Goal: Task Accomplishment & Management: Use online tool/utility

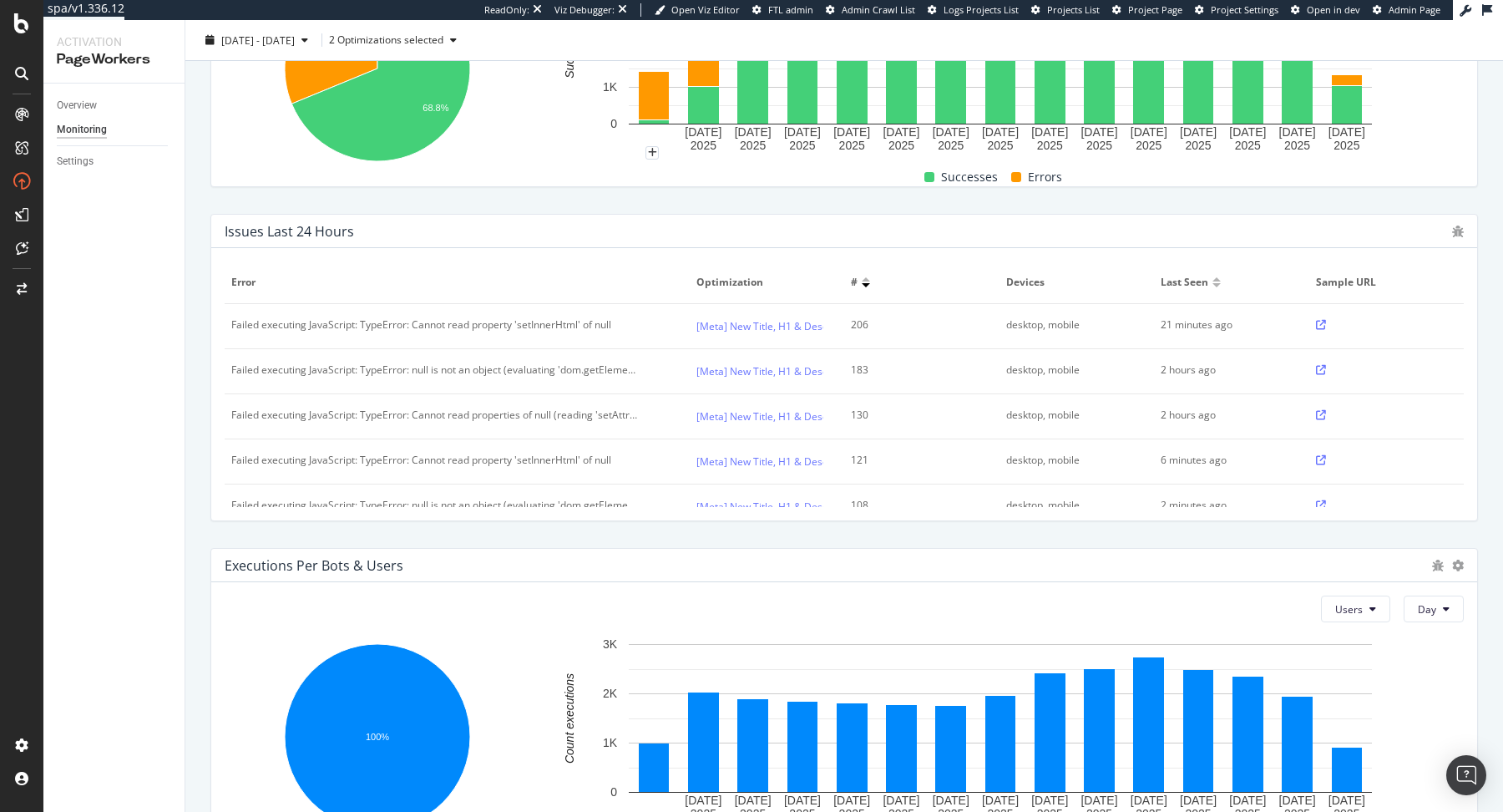
scroll to position [430, 0]
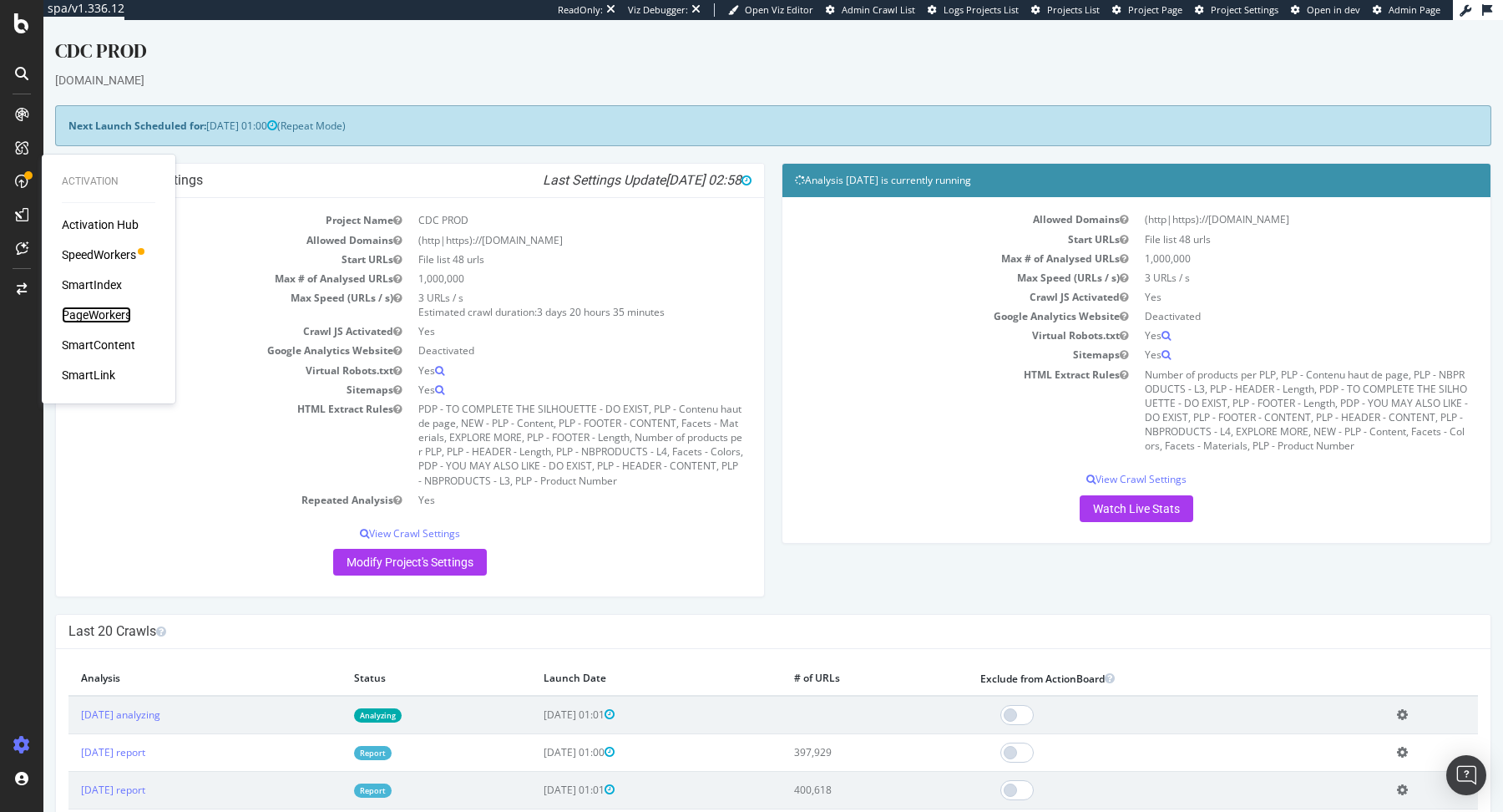
click at [108, 317] on div "PageWorkers" at bounding box center [96, 315] width 69 height 17
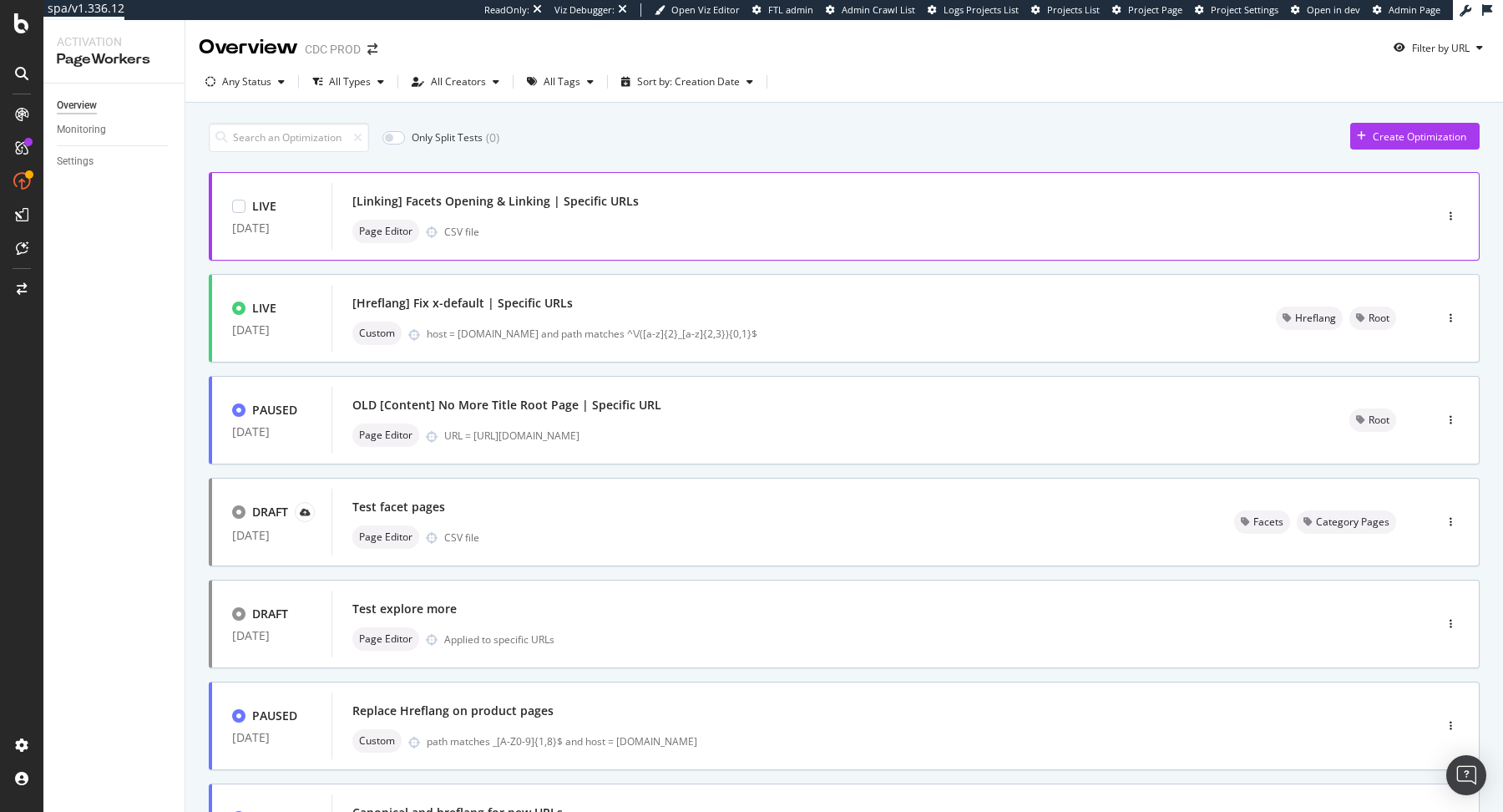
click at [724, 181] on div "LIVE 10 Jun. 2025 [Linking] Facets Opening & Linking | Specific URLs Page Edito…" at bounding box center [844, 216] width 1271 height 89
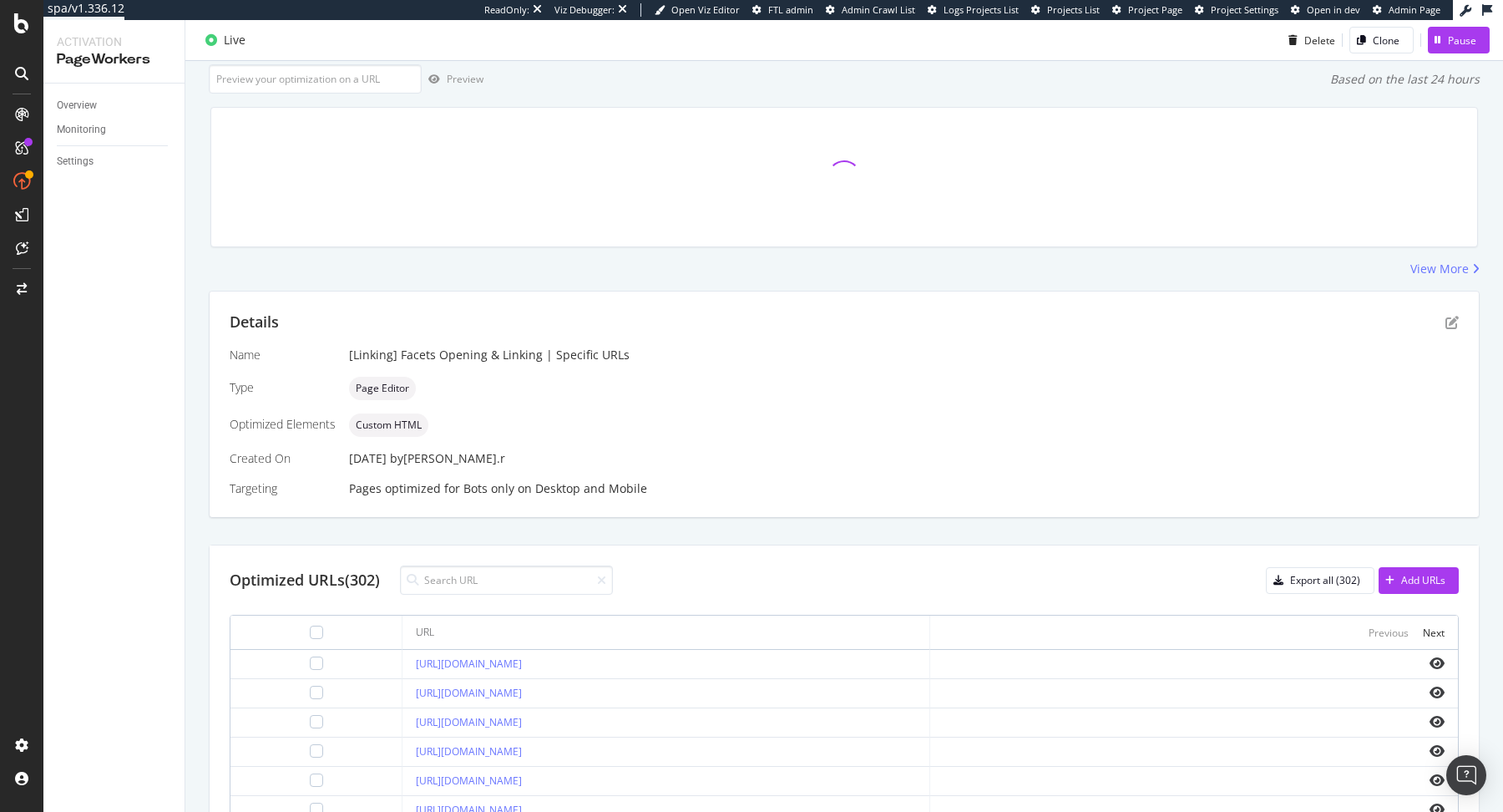
scroll to position [104, 0]
click at [1279, 573] on icon "button" at bounding box center [1278, 578] width 10 height 10
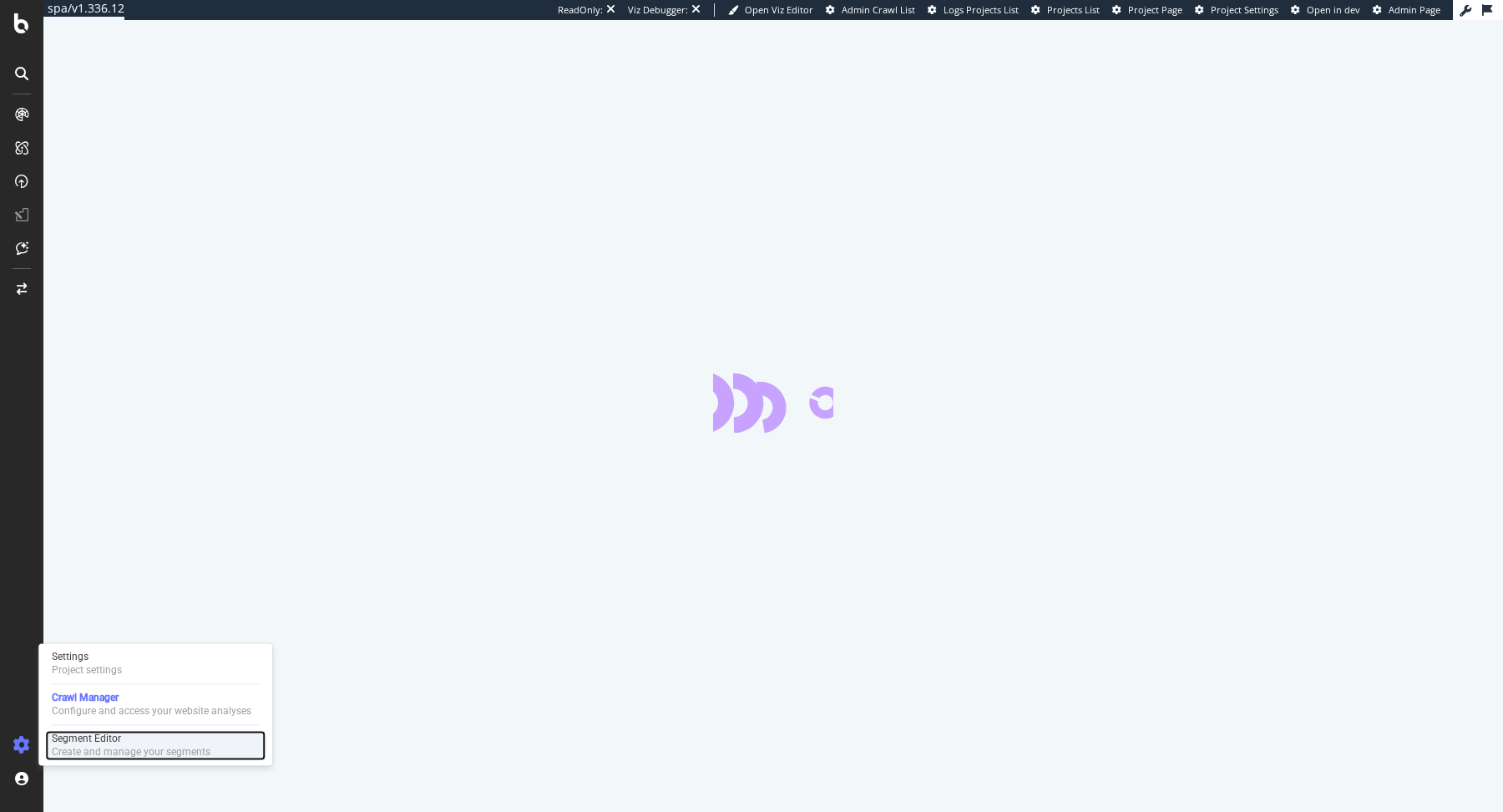
click at [92, 750] on div "Create and manage your segments" at bounding box center [131, 751] width 159 height 13
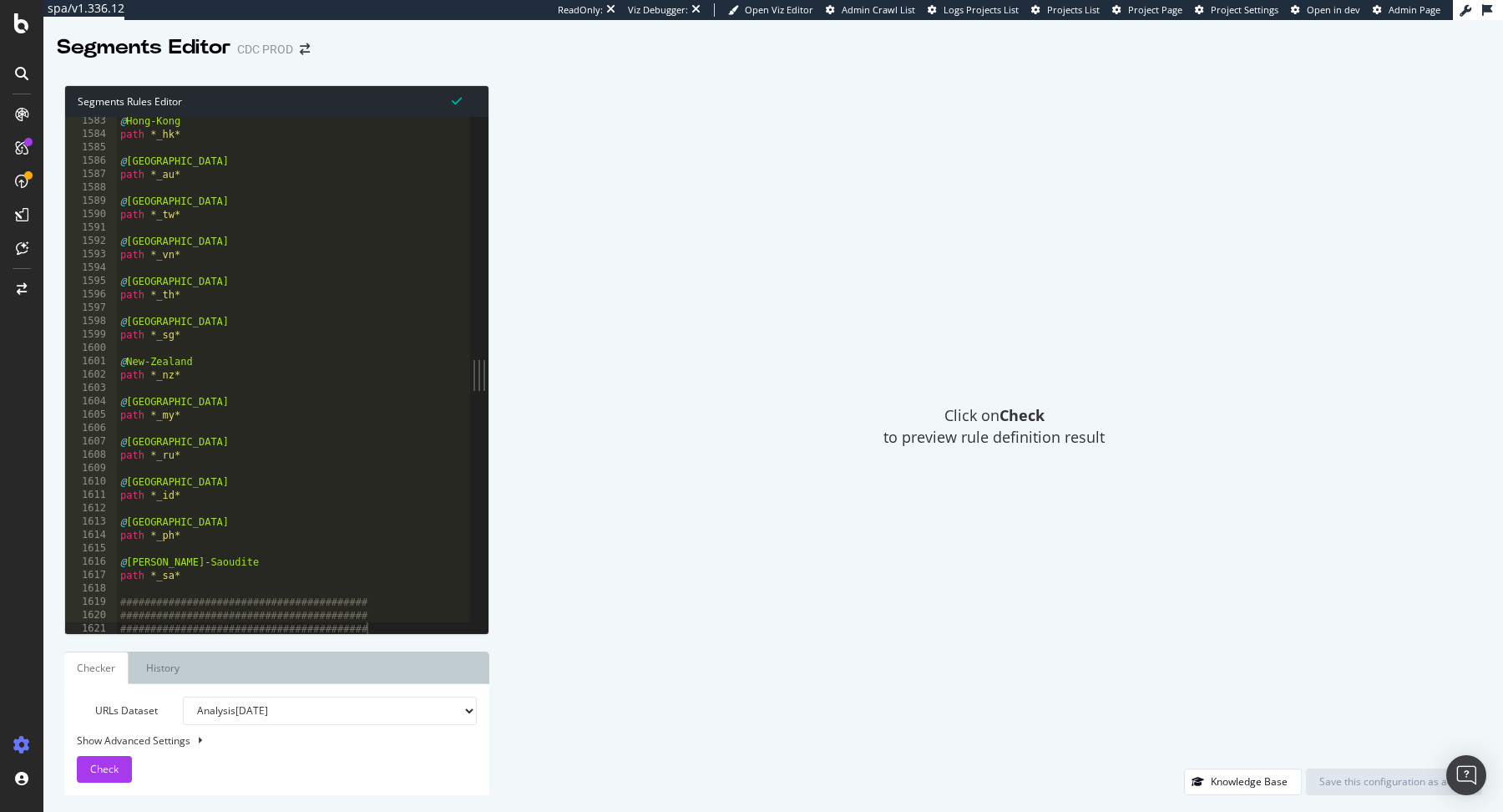
scroll to position [21140, 0]
type textarea "#########################################"
click at [384, 617] on div "@ Hong-Kong path *_hk* @ Australia path *_au* @ Taiwan path *_tw* @ Vietnam pat…" at bounding box center [396, 387] width 560 height 545
click at [381, 623] on div at bounding box center [396, 626] width 560 height 17
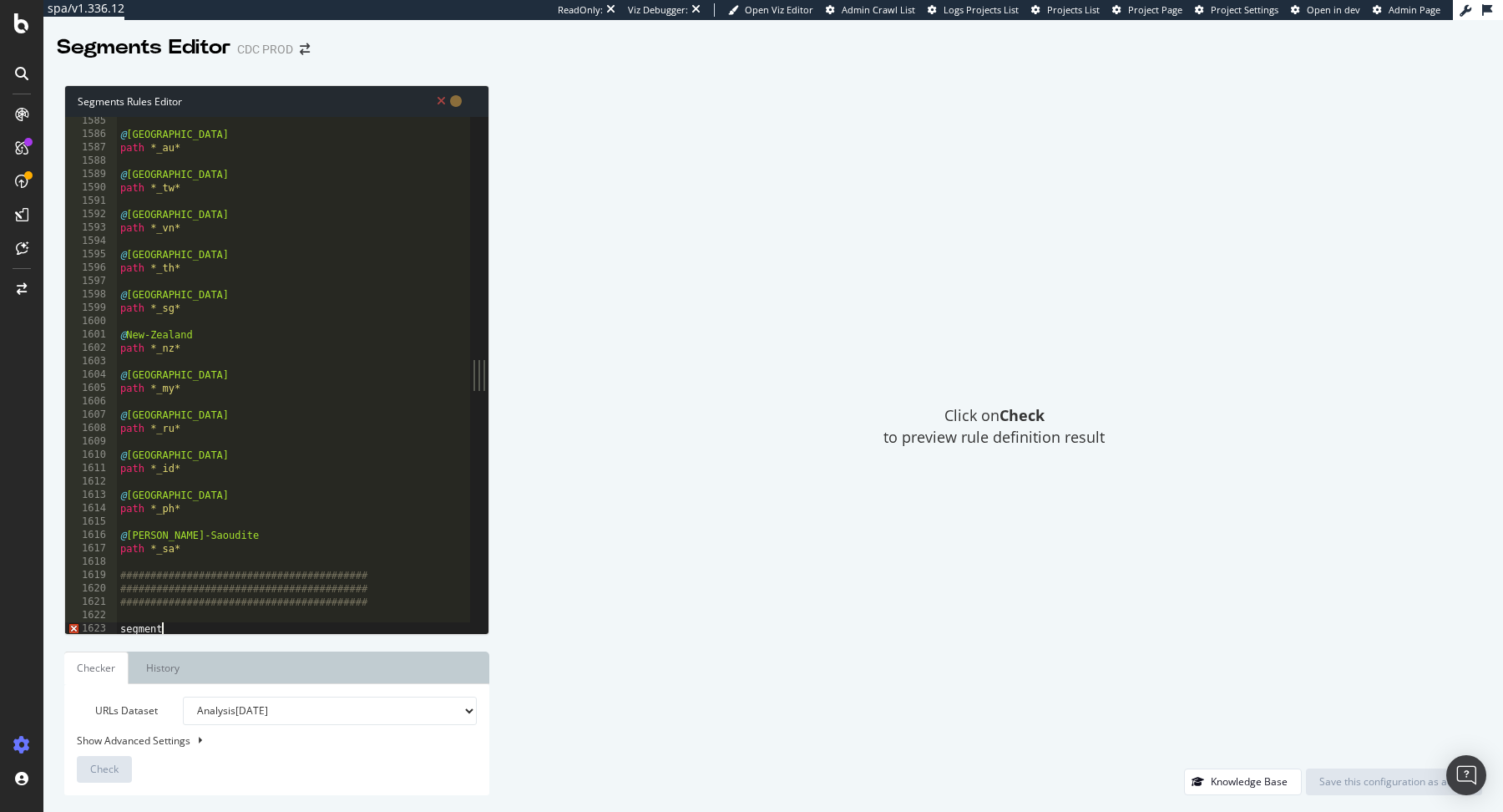
scroll to position [0, 3]
type textarea "segment"
type textarea "[segment : PageWorkers_Facets]"
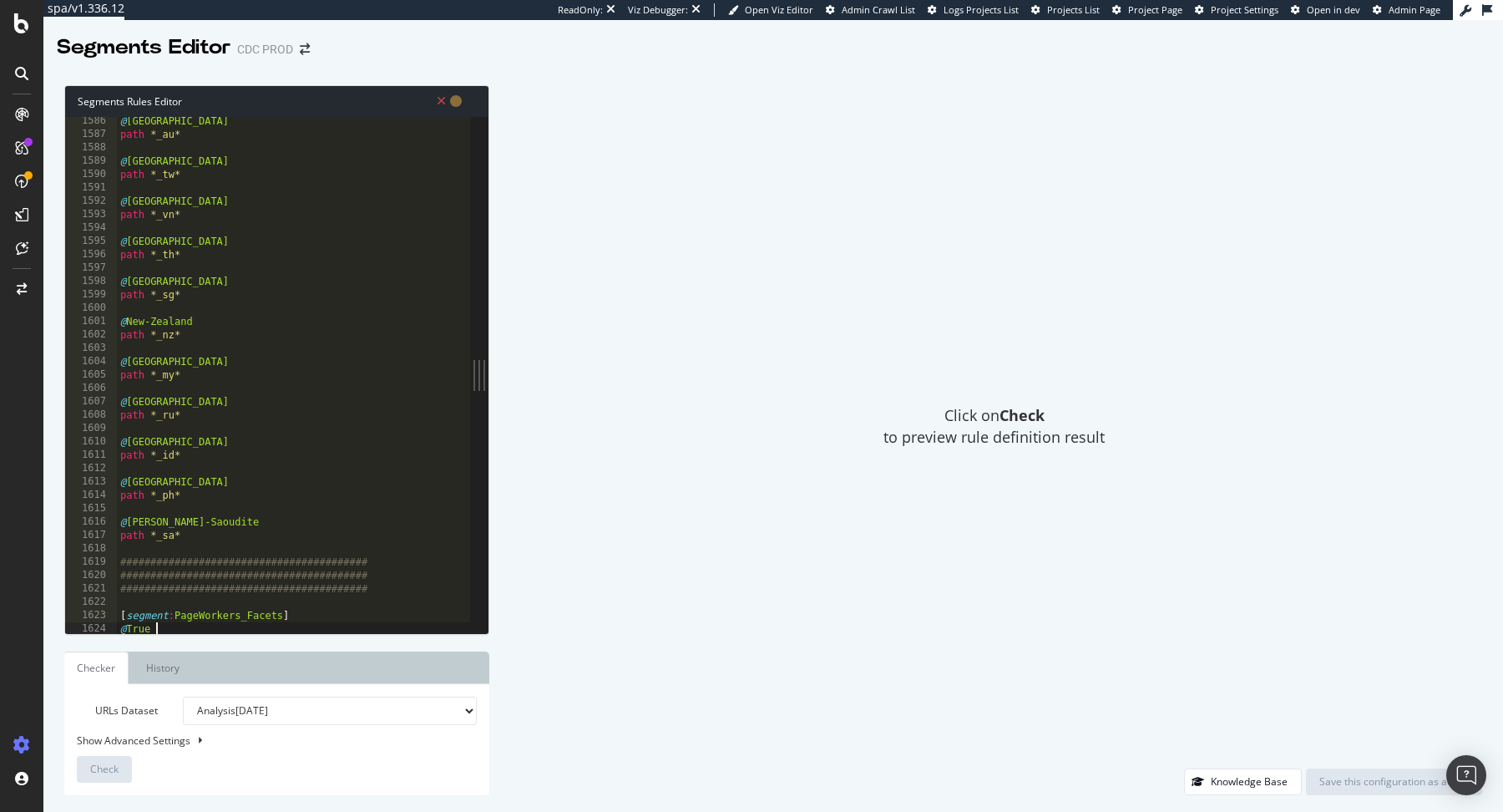
type textarea "@True"
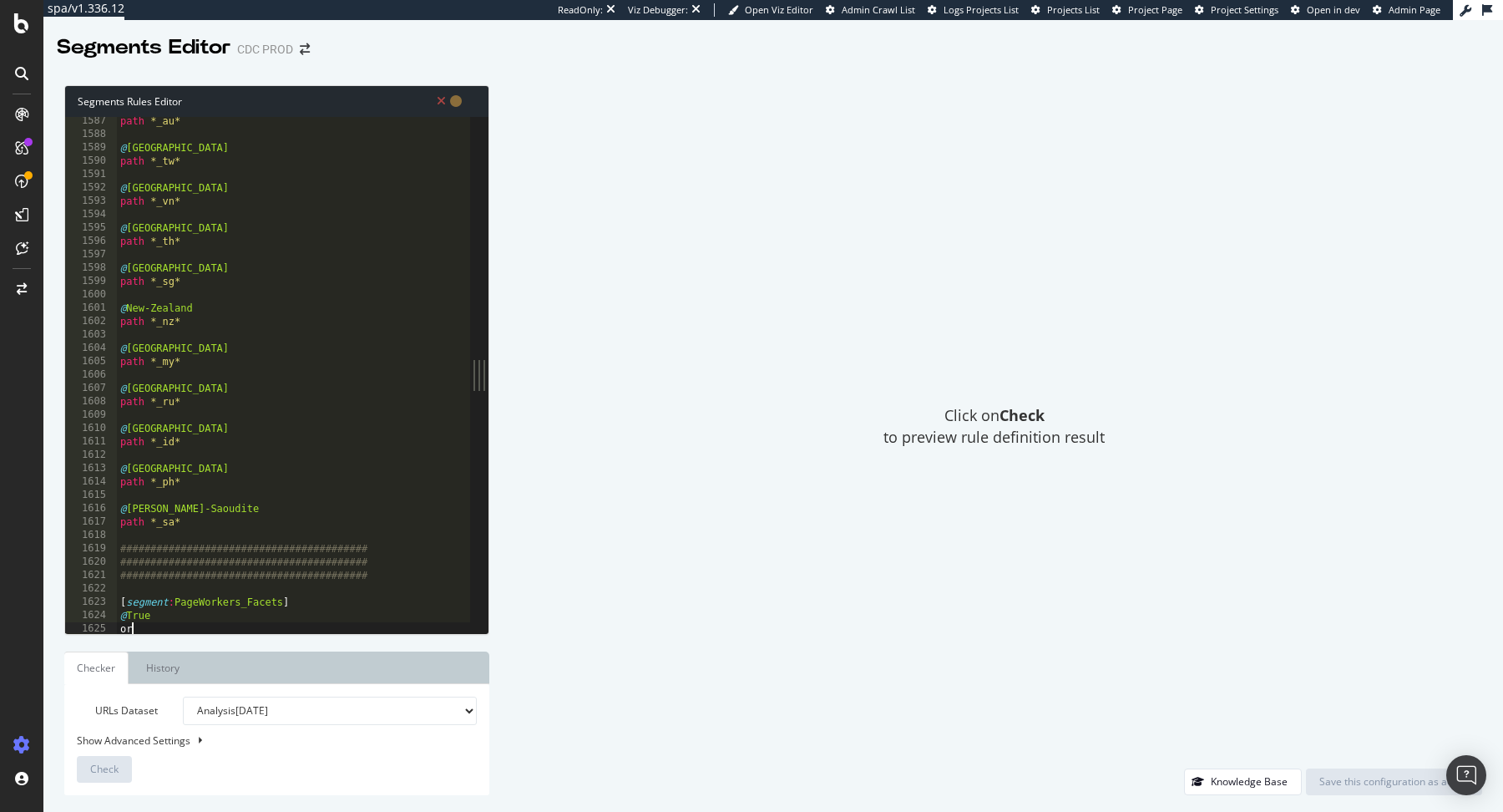
scroll to position [0, 0]
type textarea "or ("
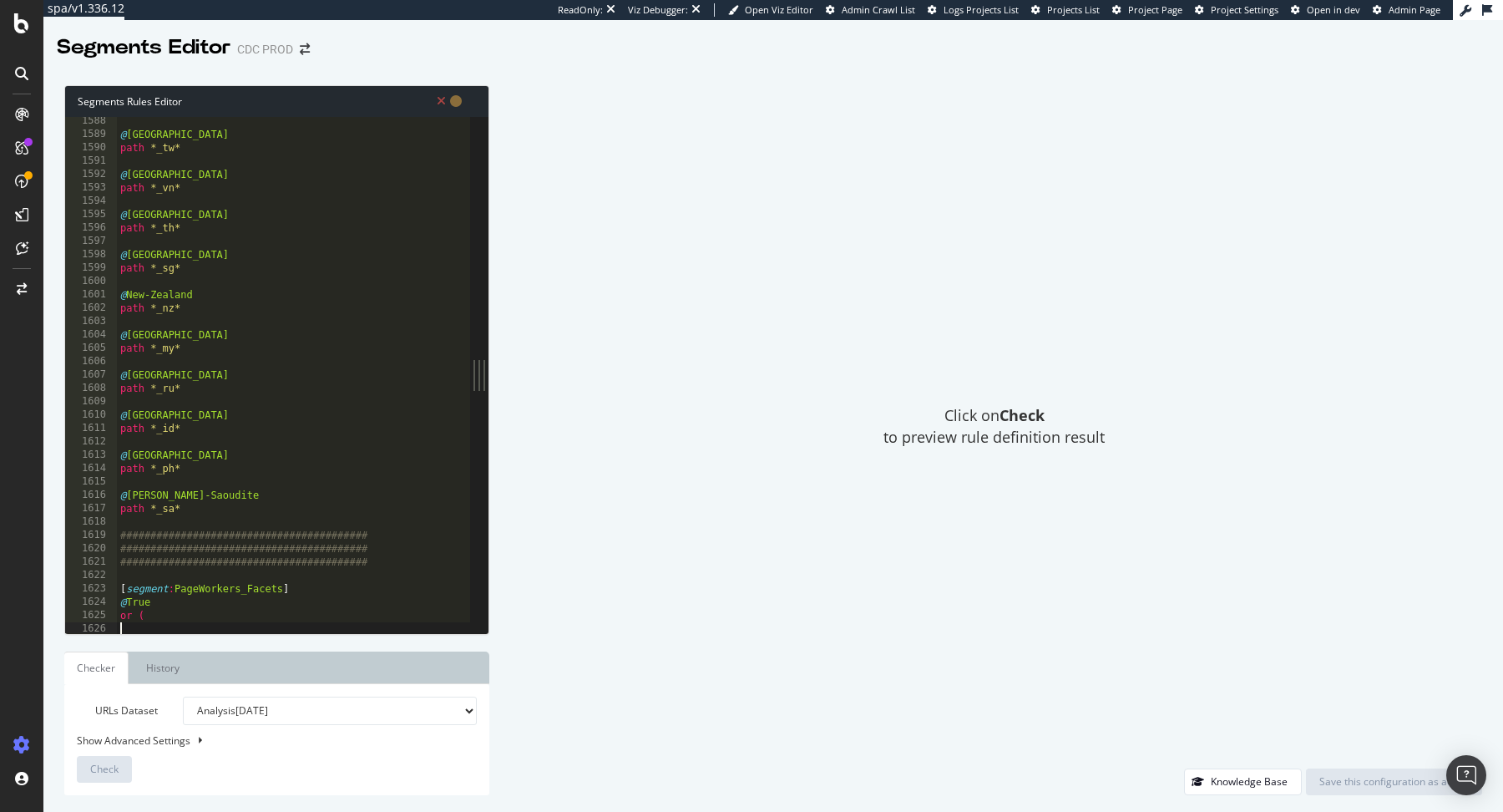
scroll to position [21207, 0]
type textarea ")"
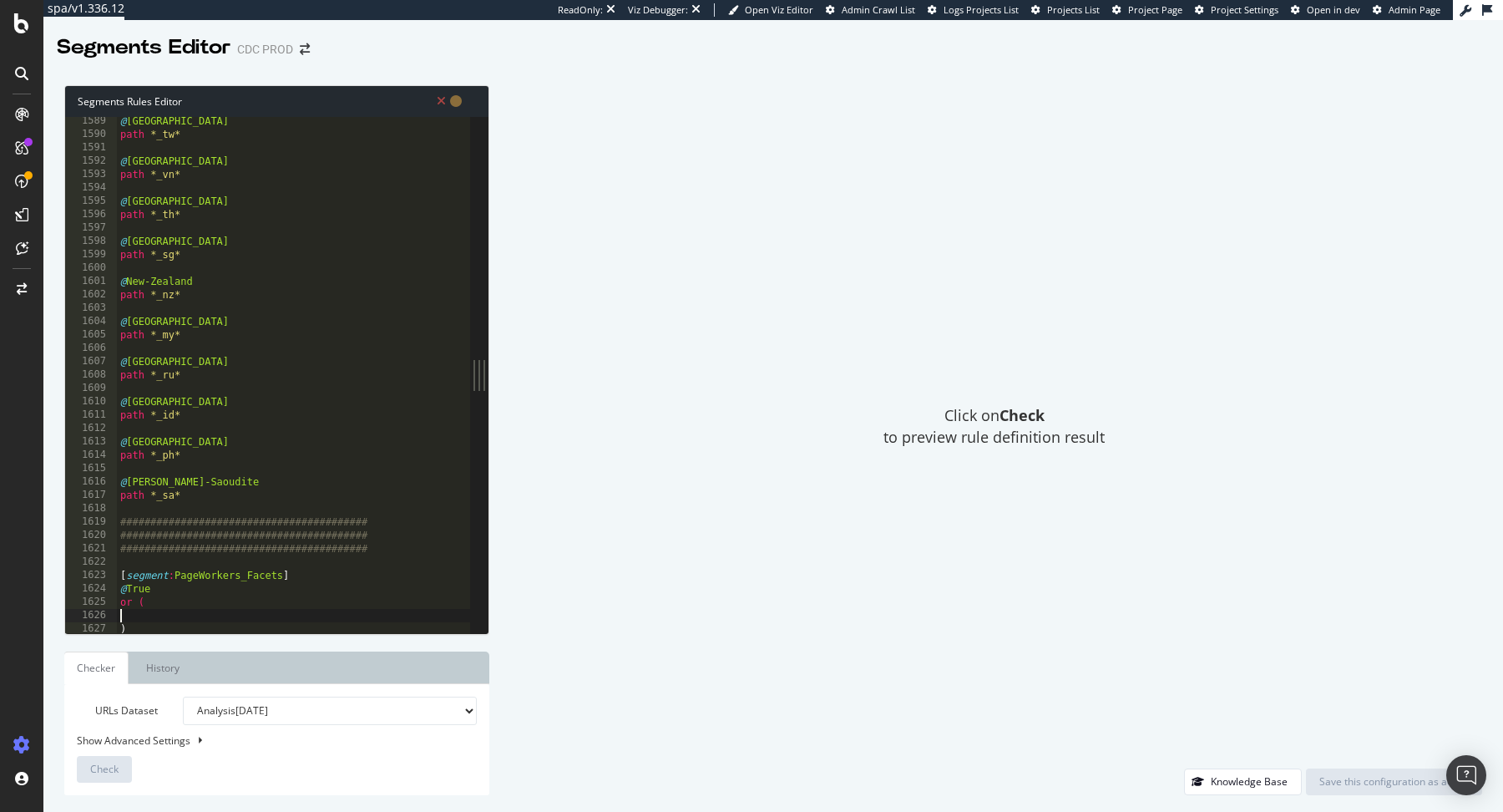
paste textarea "url https://www.dior.com/fr_ch/fashion/mode-homme/sacs/sacs-bandoulieres?matier…"
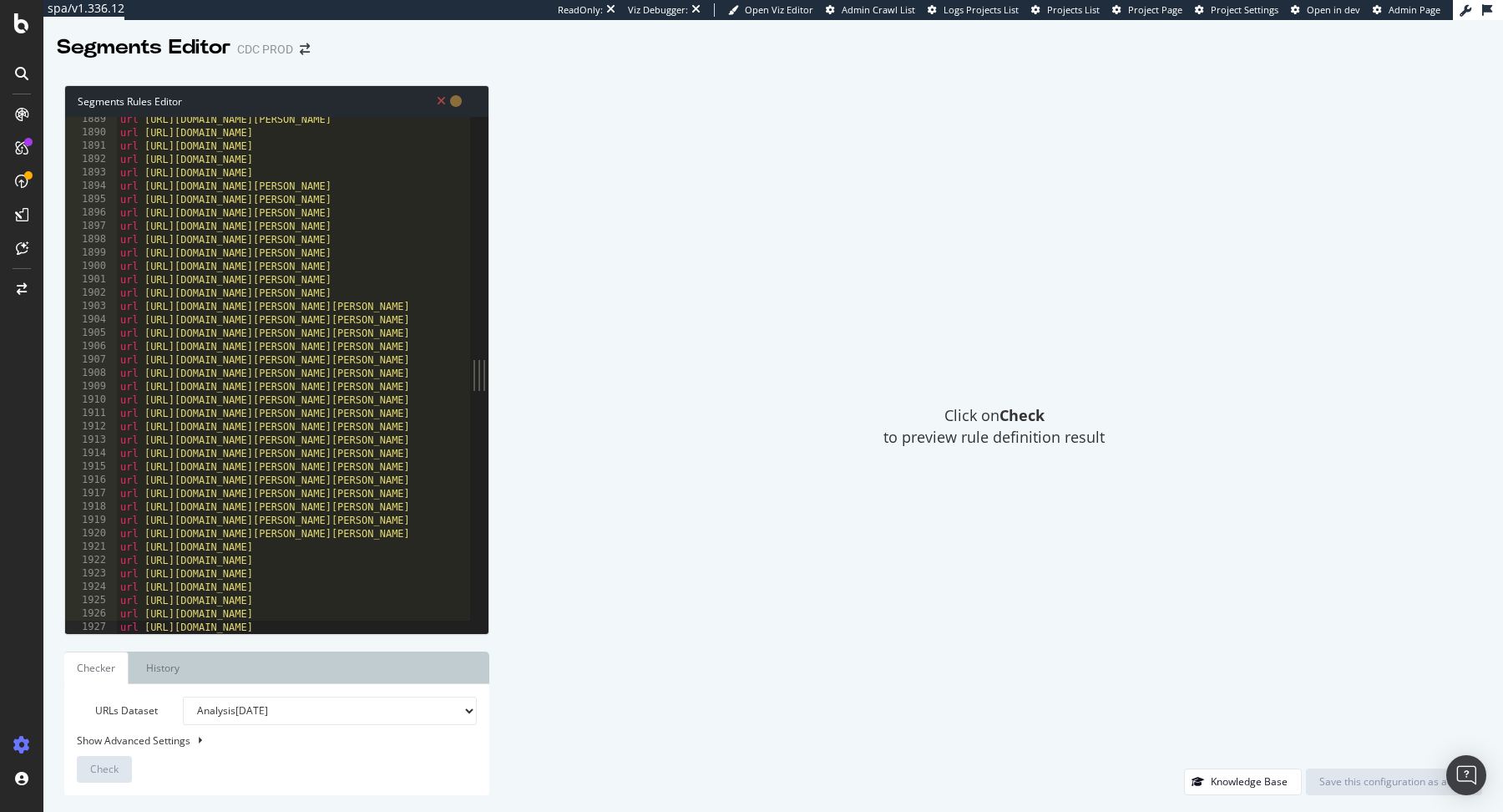
scroll to position [25241, 0]
click at [274, 612] on div "url https://www.dior.com/fr_ch/fashion/mode-homme/chaussures/toutes-les-chaussu…" at bounding box center [495, 387] width 758 height 545
type textarea ")"
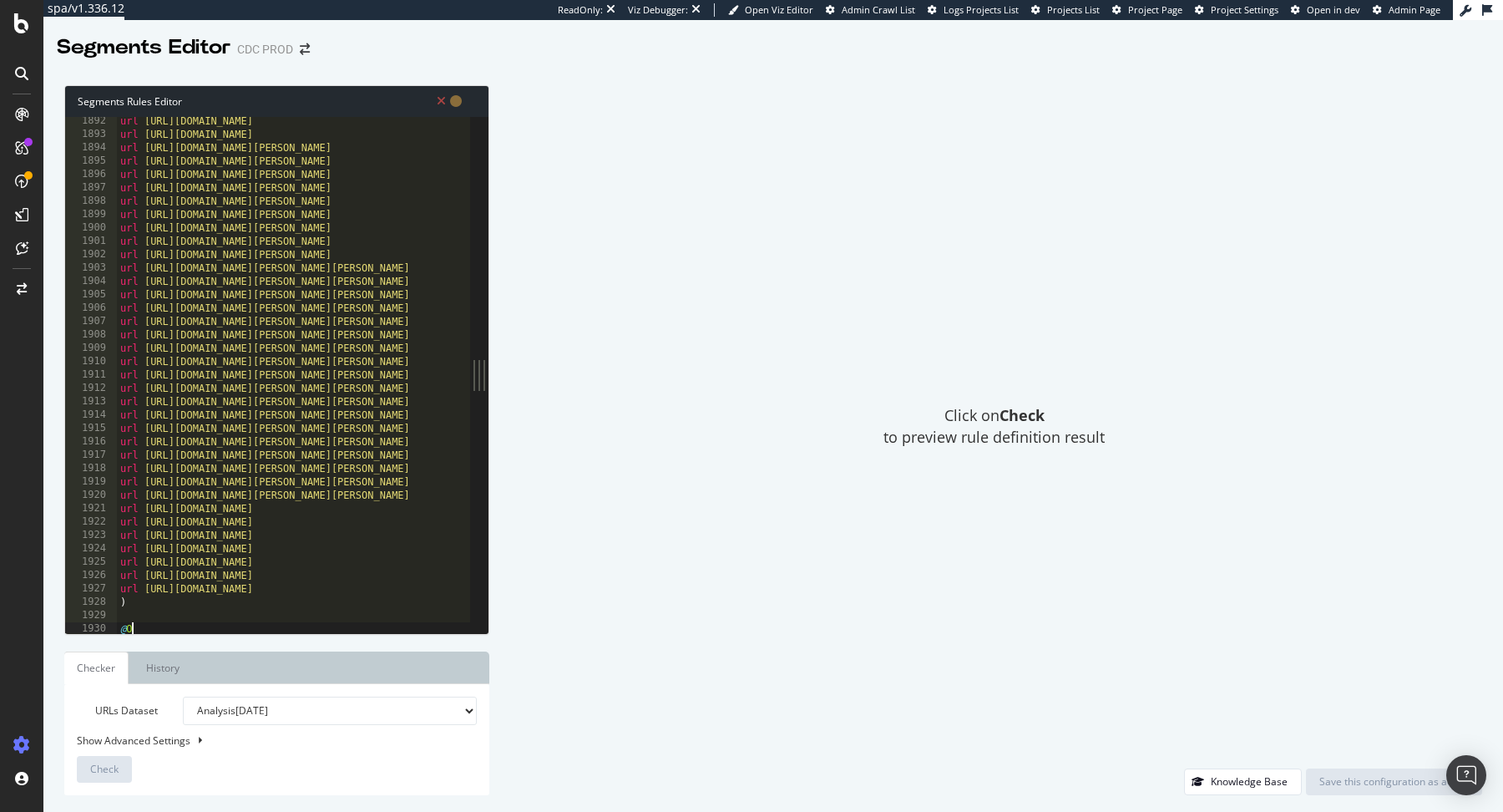
scroll to position [0, 0]
type textarea "@Other"
type textarea "path /*"
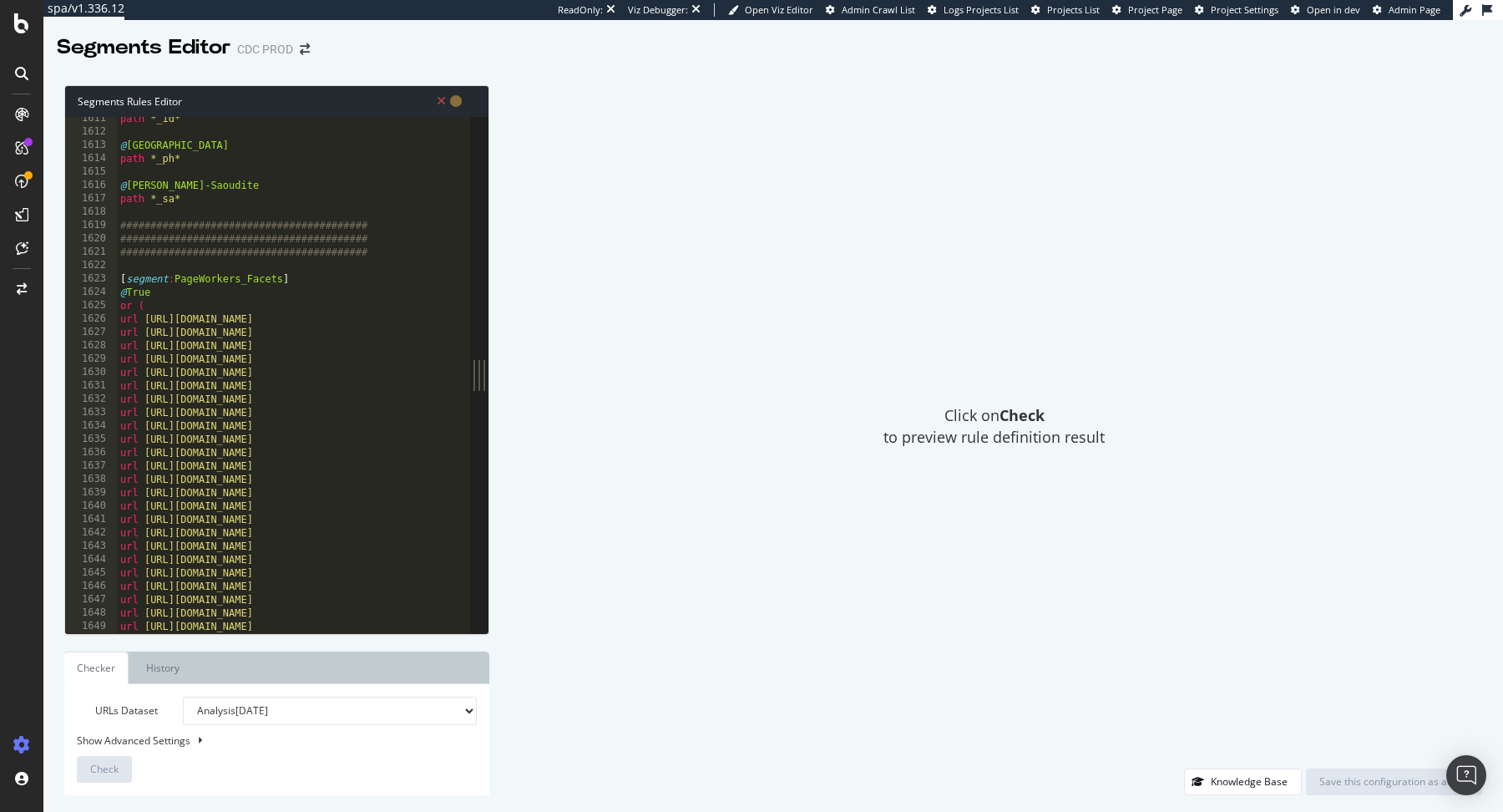
scroll to position [0, 0]
click at [425, 256] on div "path *_id* @ Philippines path *_ph* @ Arabie-Saoudite path *_sa* ##############…" at bounding box center [495, 384] width 758 height 545
type textarea "#########################################"
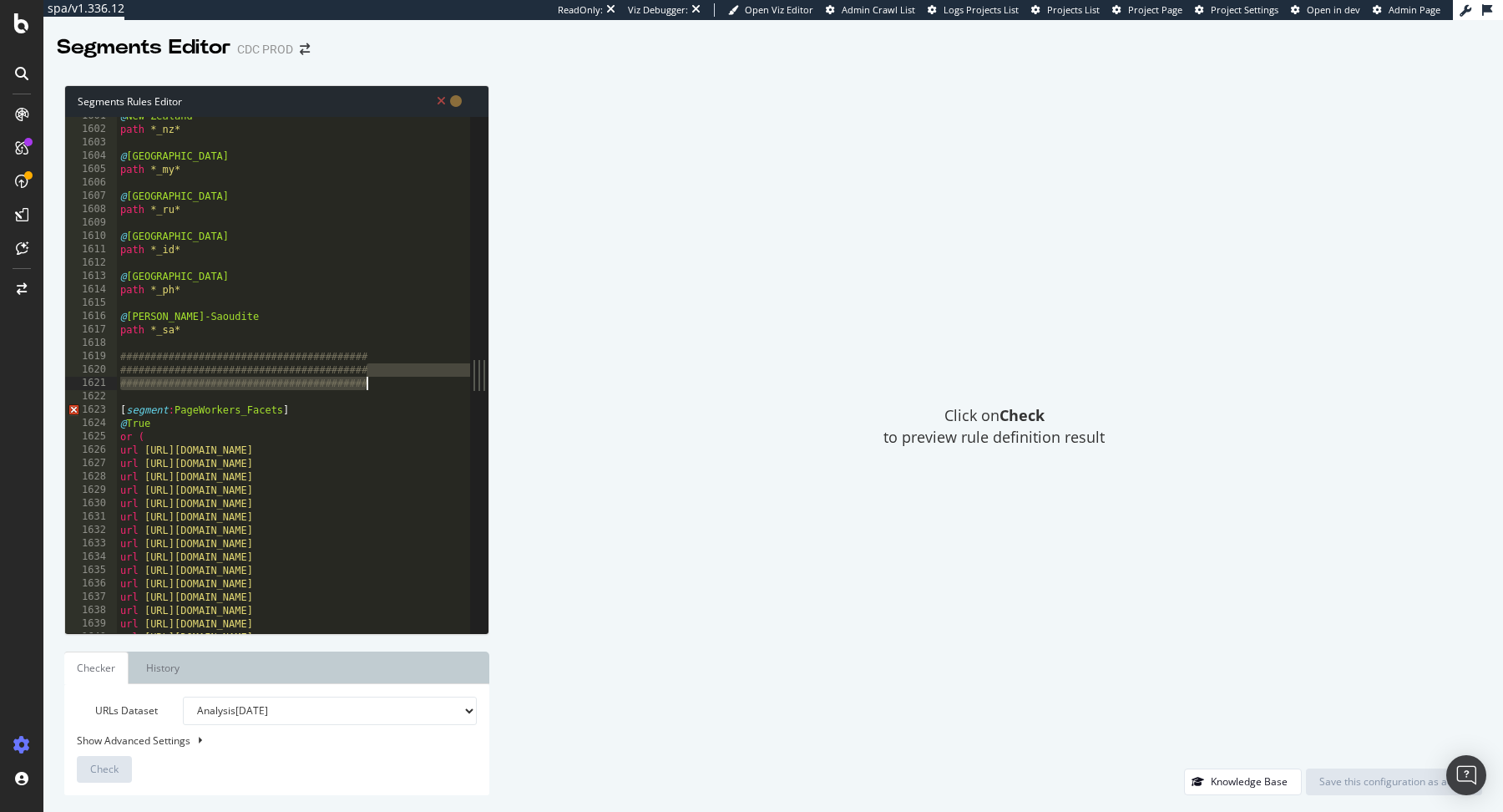
click at [380, 379] on div "@ New-Zealand path *_nz* @ Malaysia path *_my* @ Rusia path *_ru* @ Indonesia p…" at bounding box center [495, 381] width 758 height 545
click at [118, 354] on div "@ New-Zealand path *_nz* @ Malaysia path *_my* @ Rusia path *_ru* @ Indonesia p…" at bounding box center [495, 381] width 758 height 545
type textarea "######################################### #####################################…"
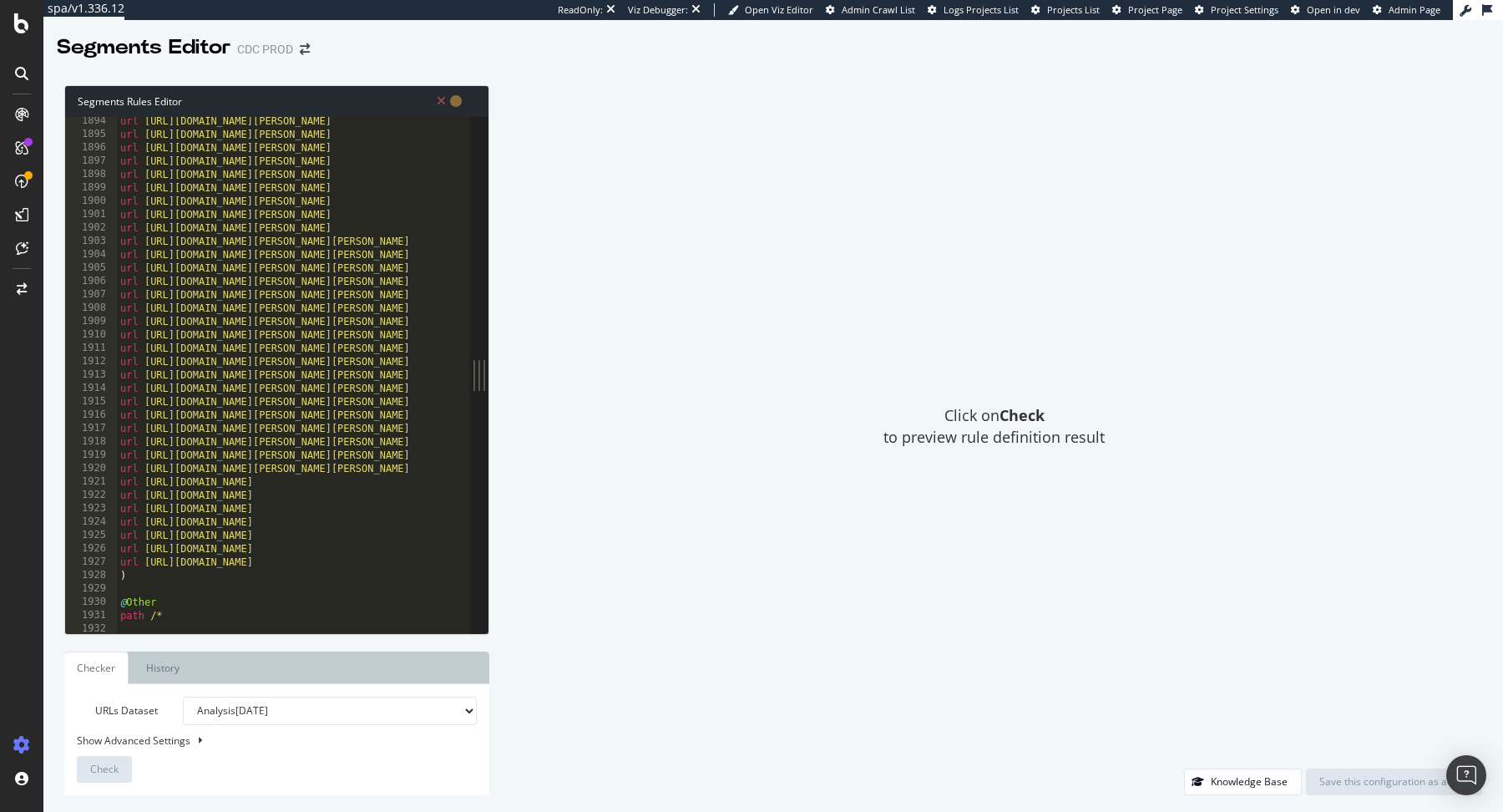
click at [180, 624] on div at bounding box center [495, 626] width 758 height 17
paste textarea "#########################################"
type textarea "#########################################"
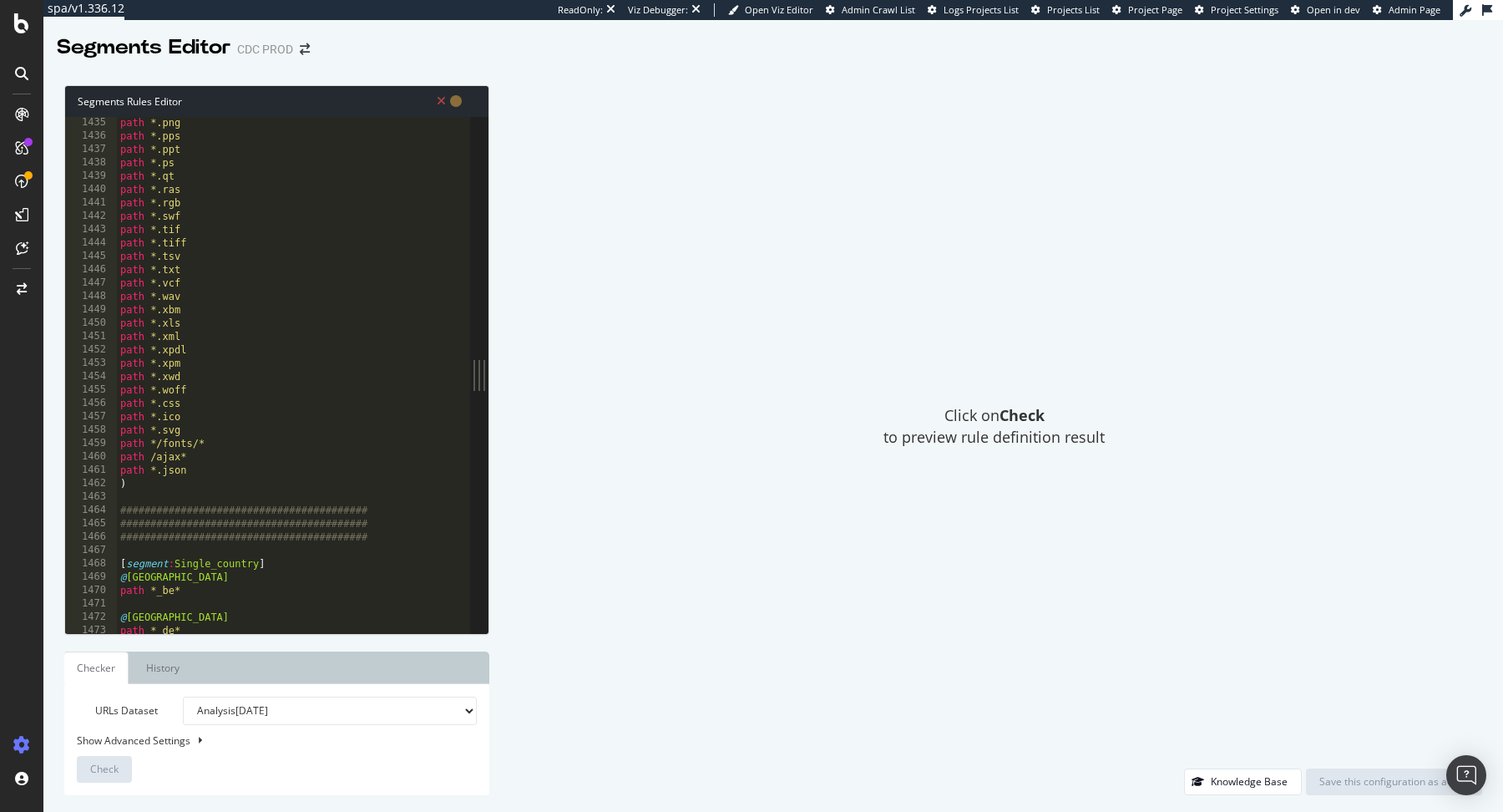
click at [293, 555] on div "path *.png path *.pps path *.ppt path *.ps path *.qt path *.ras path *.rgb path…" at bounding box center [495, 389] width 758 height 545
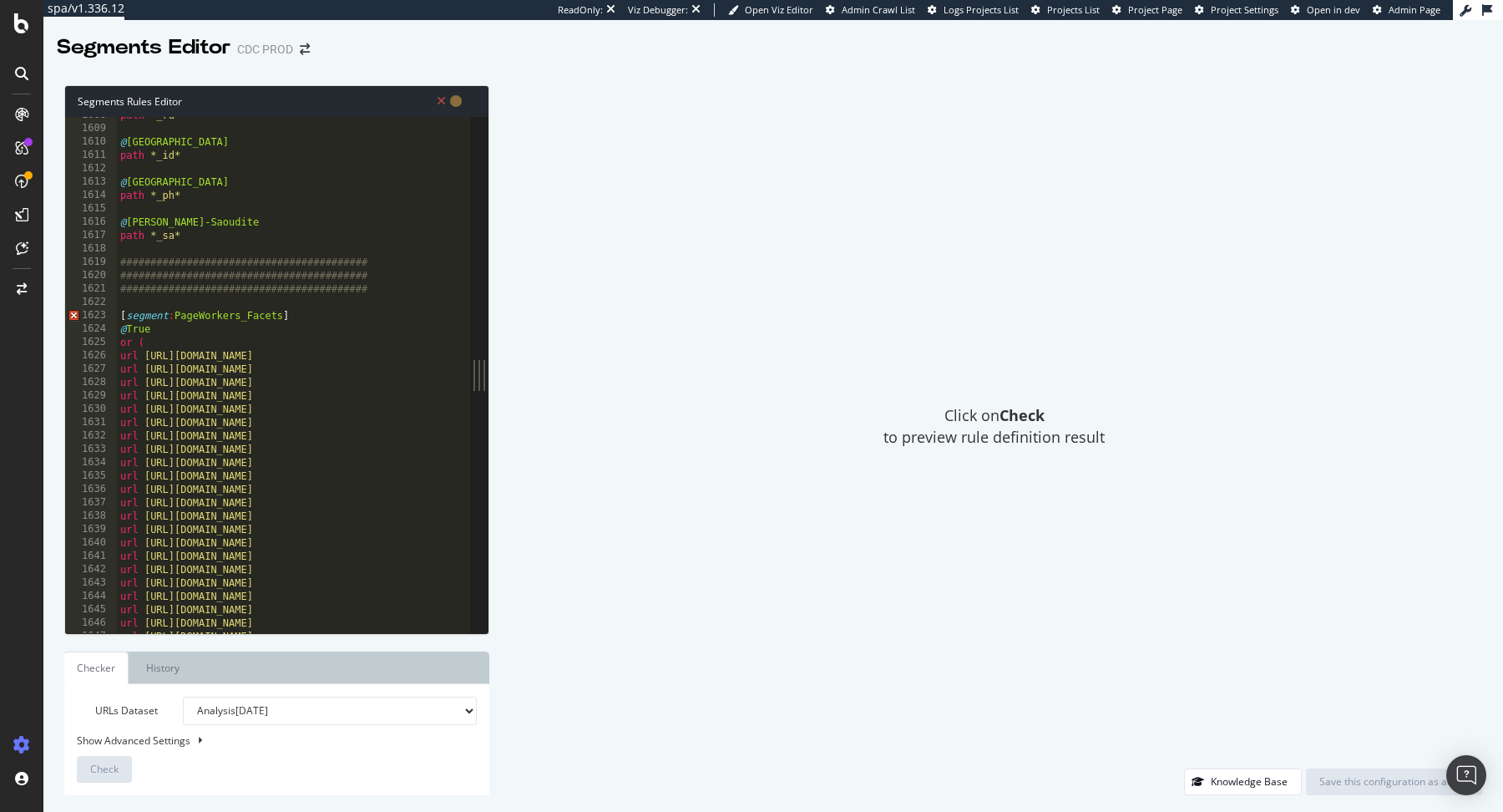
scroll to position [21455, 0]
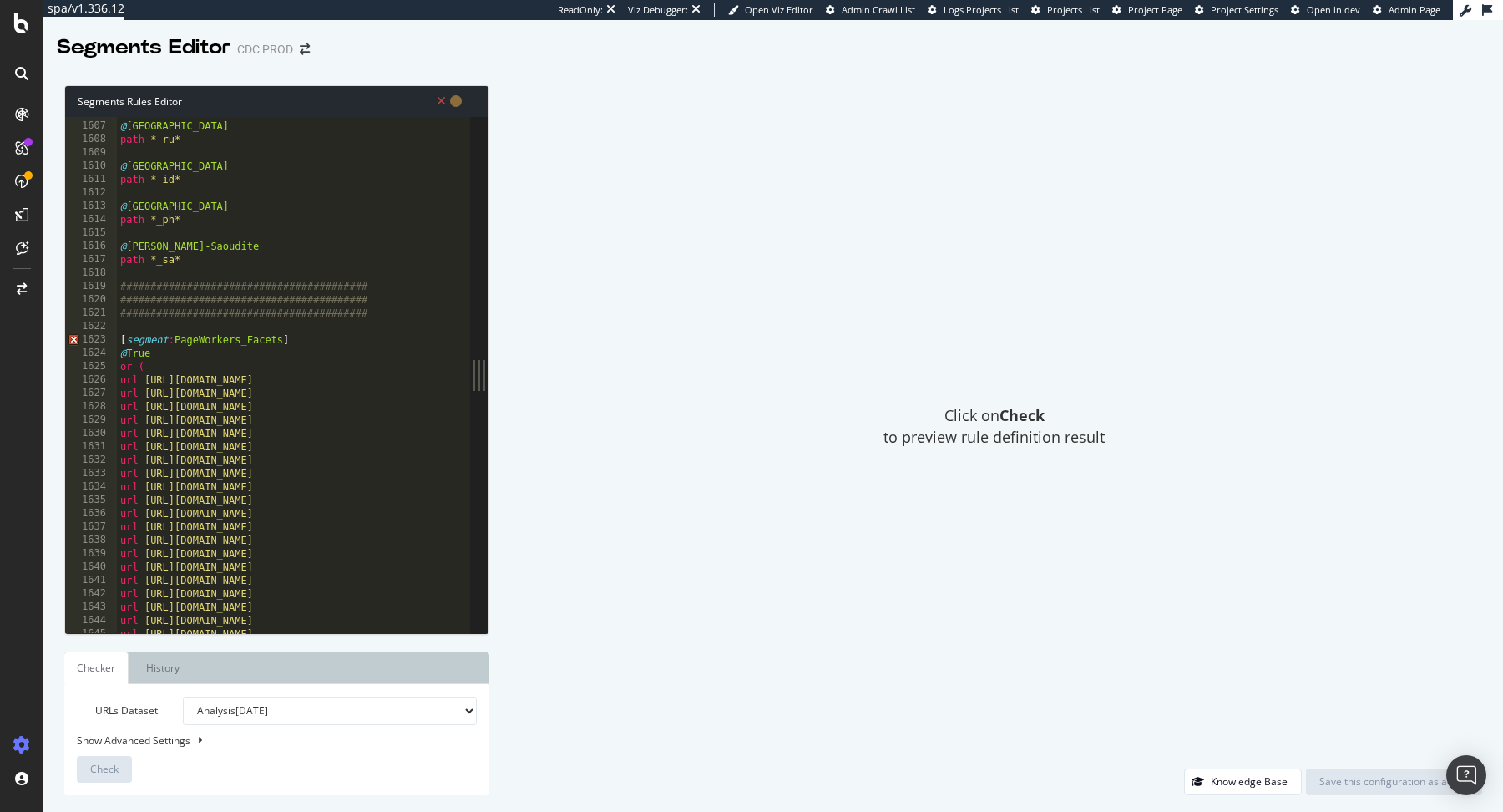
click at [184, 340] on div "@ Rusia path *_ru* @ Indonesia path *_id* @ Philippines path *_ph* @ Arabie-Sao…" at bounding box center [495, 378] width 758 height 545
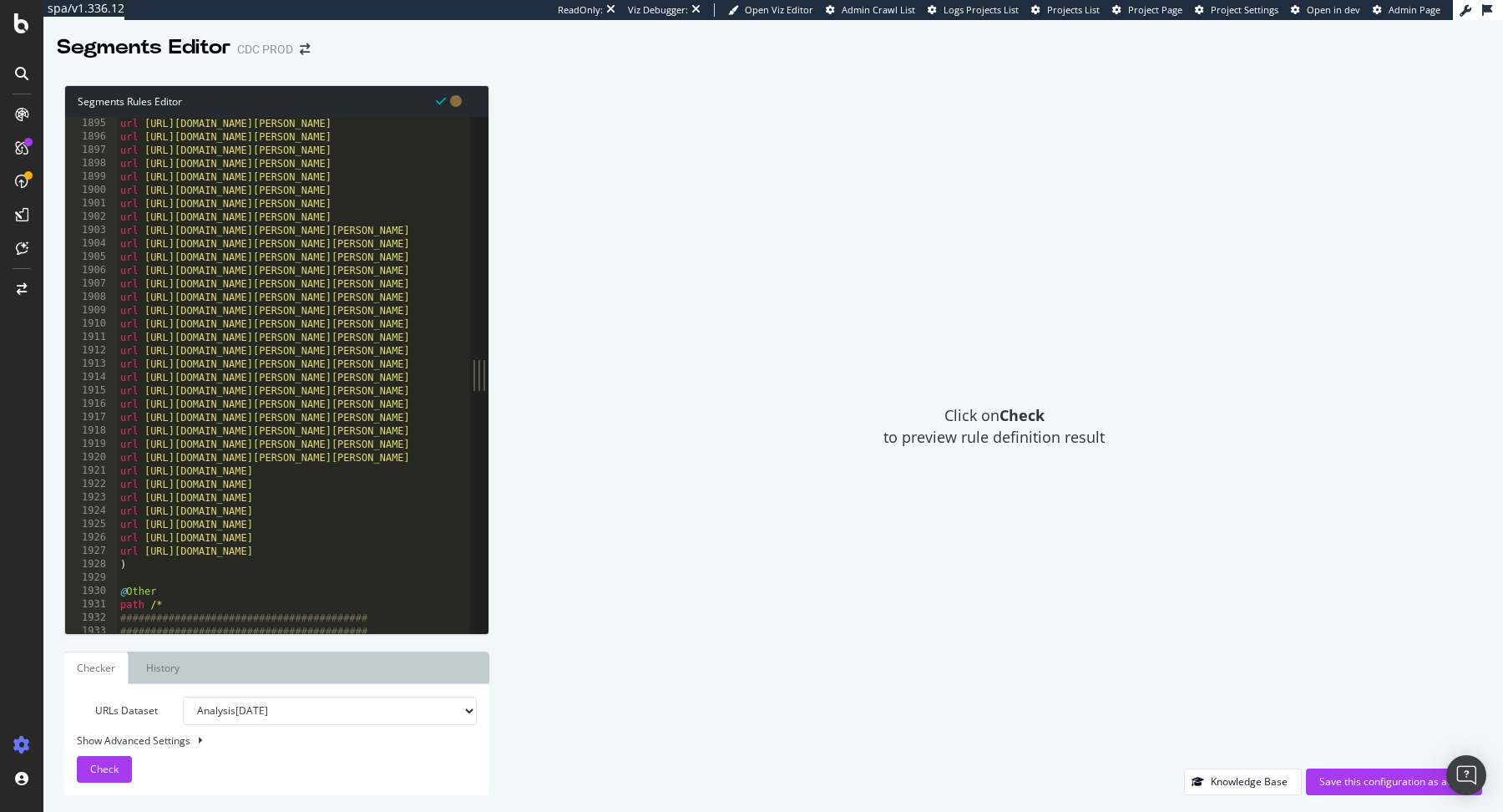
scroll to position [25321, 0]
click at [178, 586] on div "url https://www.dior.com/fr_ch/fashion/mode-homme/pret-a-porter/blousons-mantea…" at bounding box center [495, 387] width 758 height 545
type textarea "path /*"
click at [1327, 788] on div "Save this configuration as active" at bounding box center [1394, 780] width 149 height 14
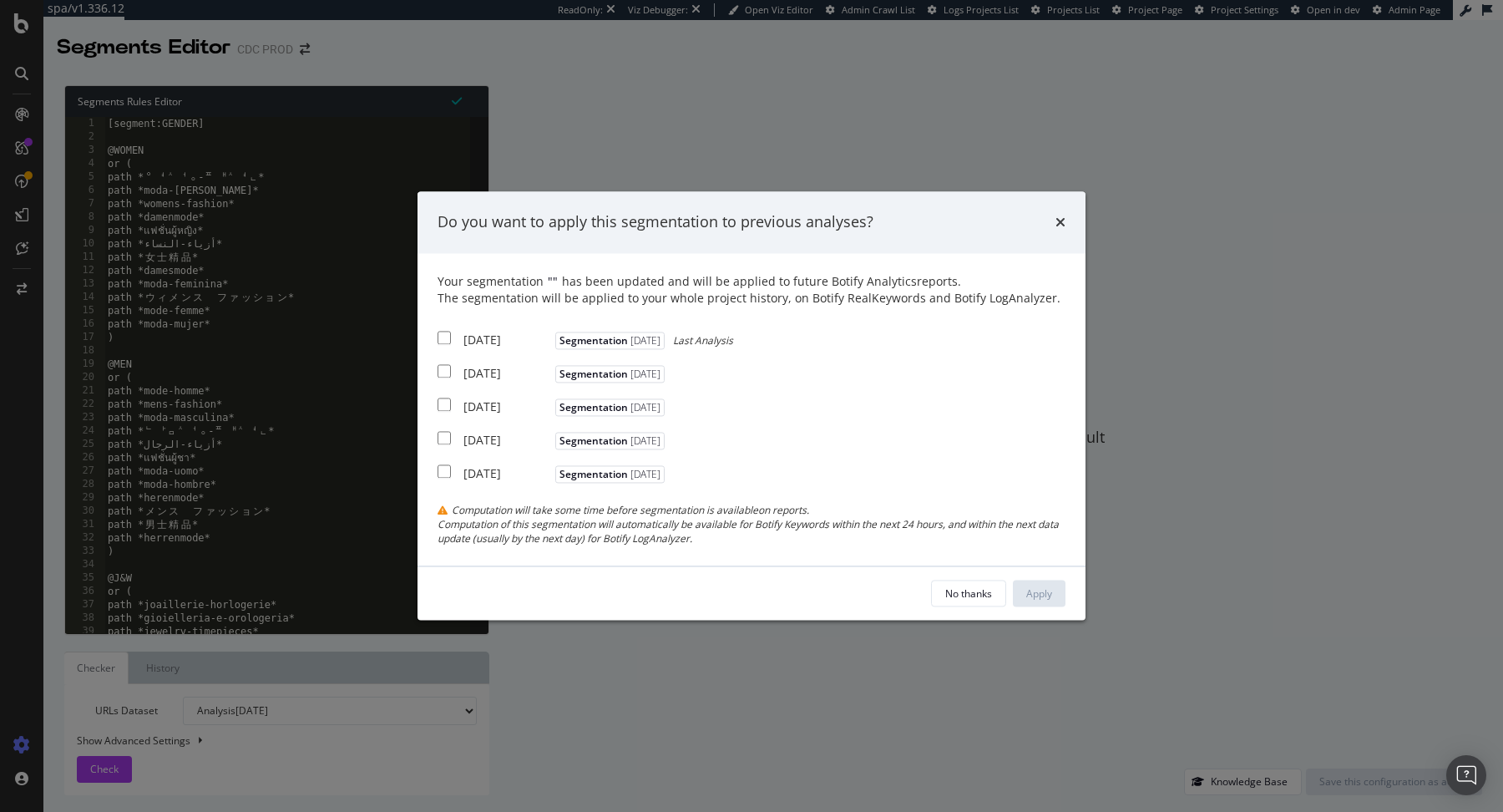
click at [516, 332] on div "2025 Aug. 15th" at bounding box center [507, 340] width 88 height 17
checkbox input "true"
click at [525, 370] on div "2025 Aug. 8th" at bounding box center [507, 373] width 88 height 17
checkbox input "true"
click at [517, 408] on div "2025 Aug. 1st" at bounding box center [507, 406] width 88 height 17
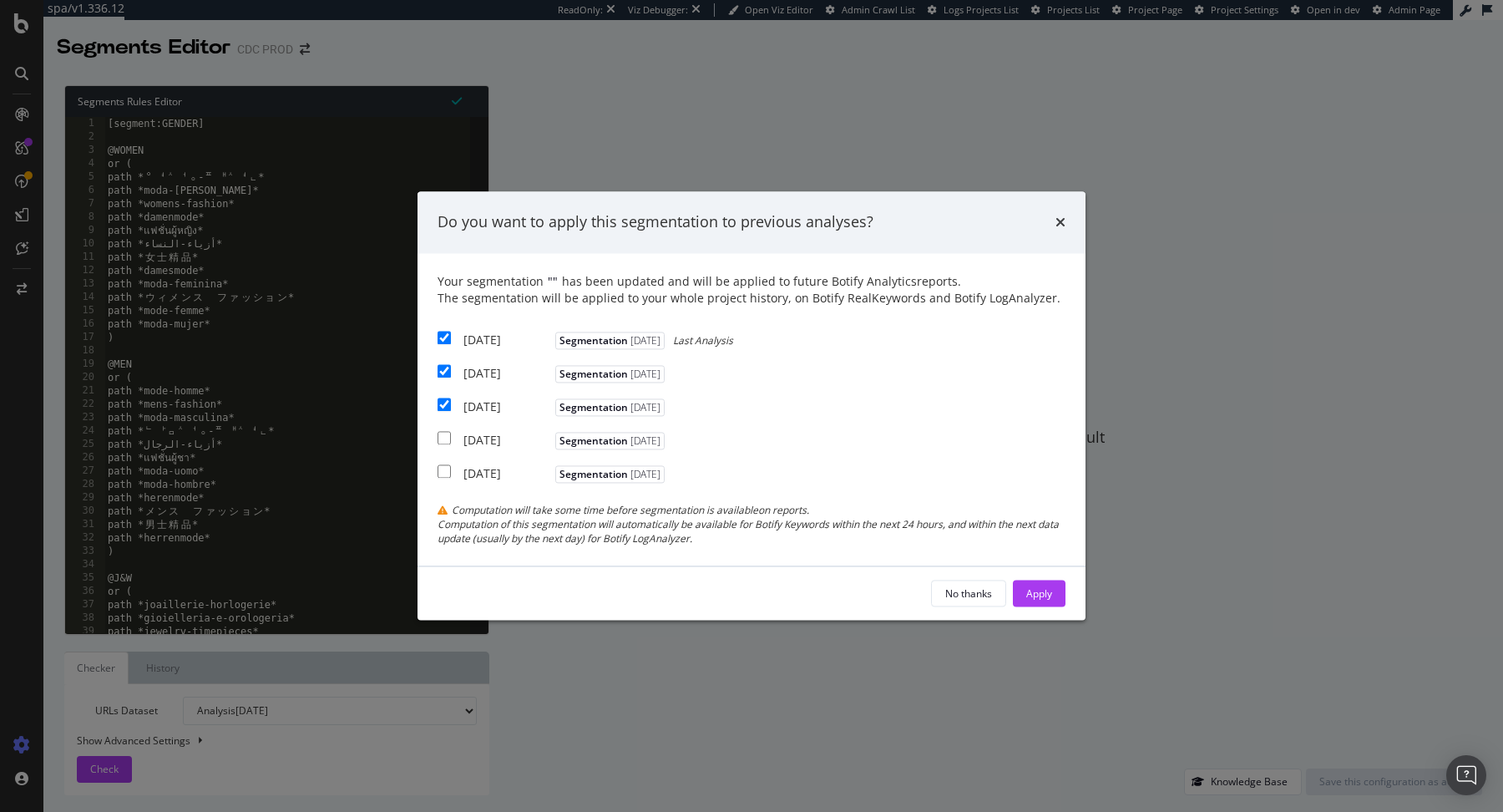
checkbox input "true"
click at [1049, 594] on div "Apply" at bounding box center [1040, 593] width 26 height 14
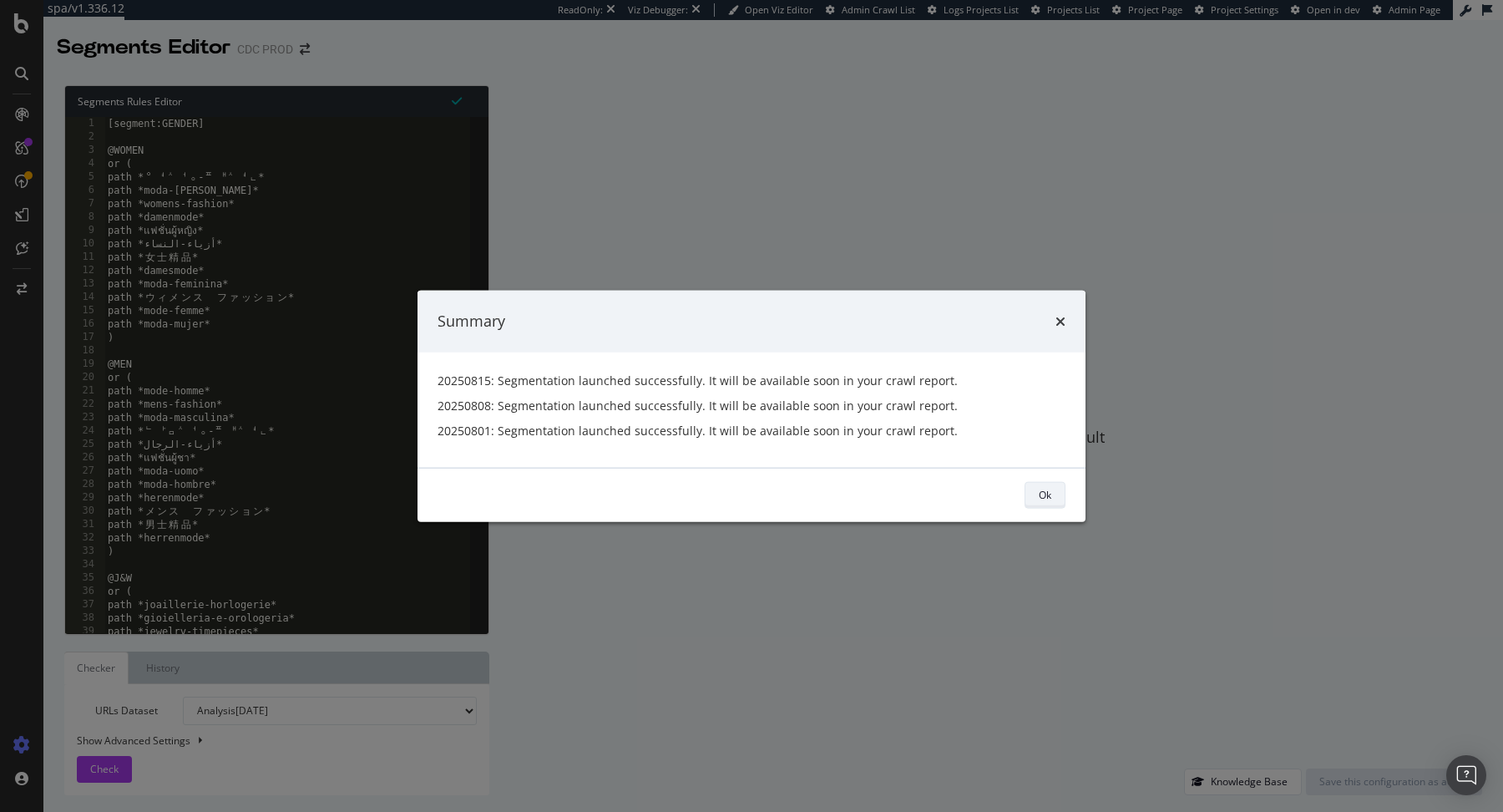
click at [1040, 503] on div "Ok" at bounding box center [1044, 494] width 12 height 23
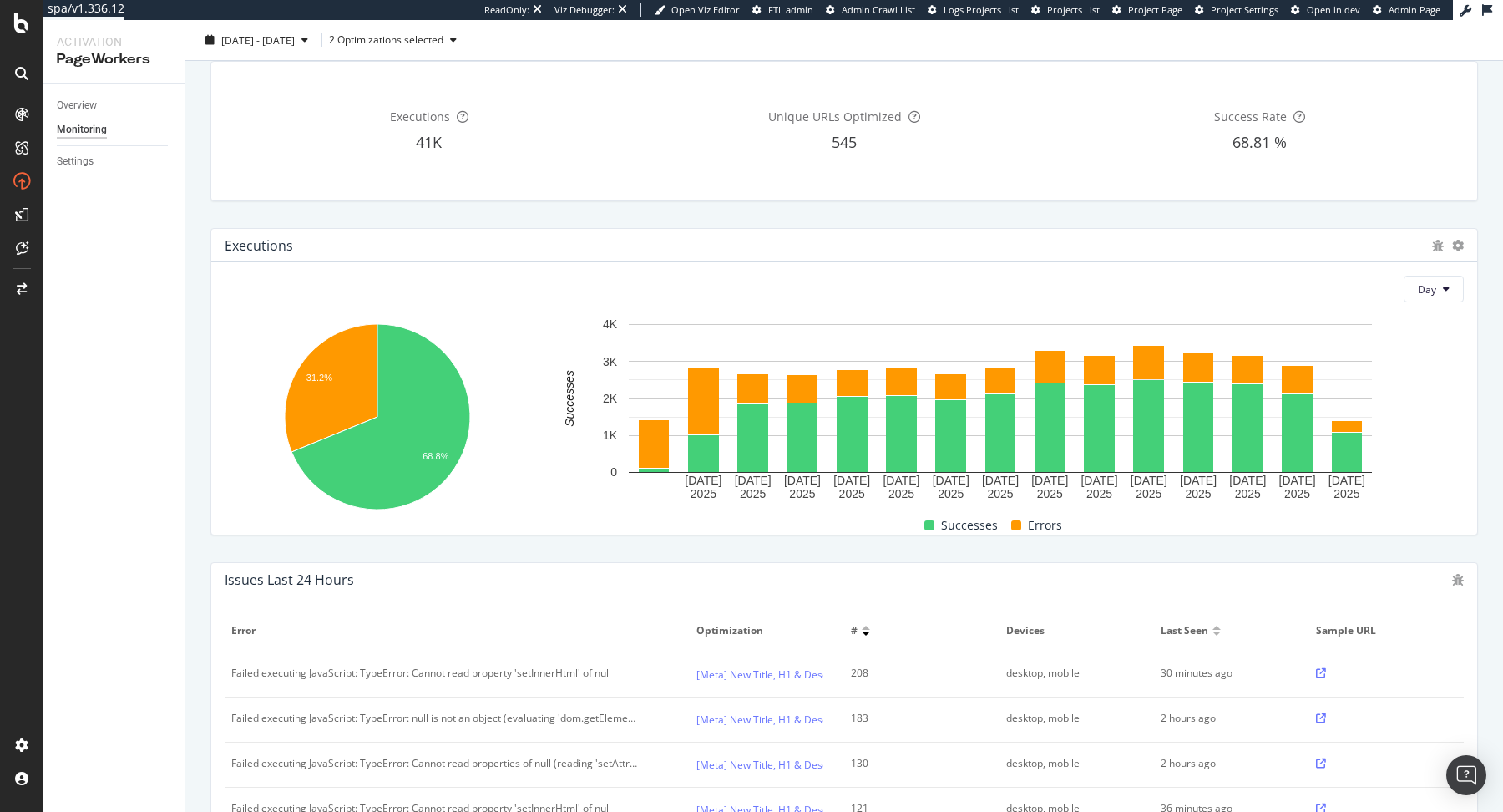
scroll to position [101, 0]
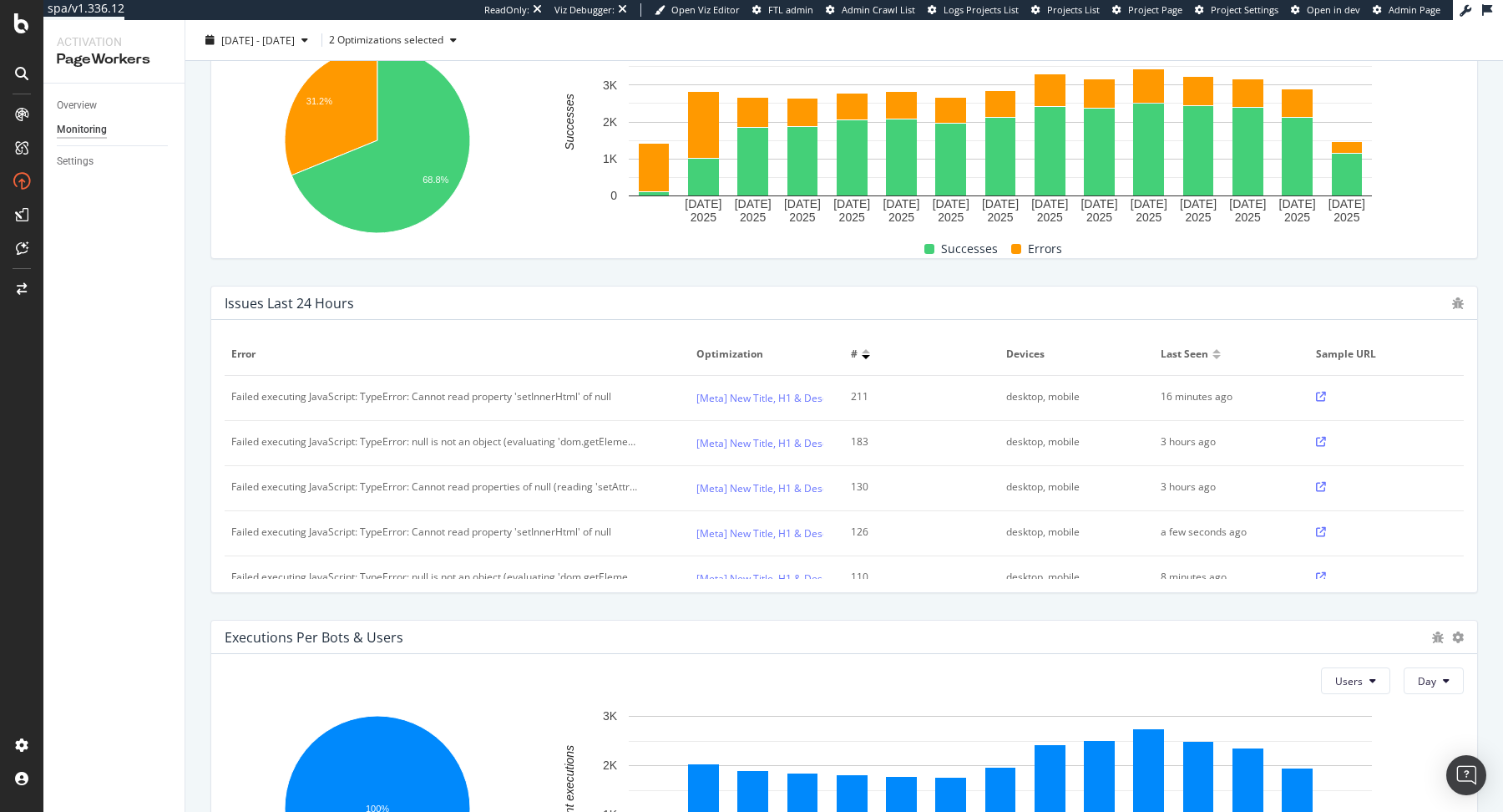
scroll to position [347, 0]
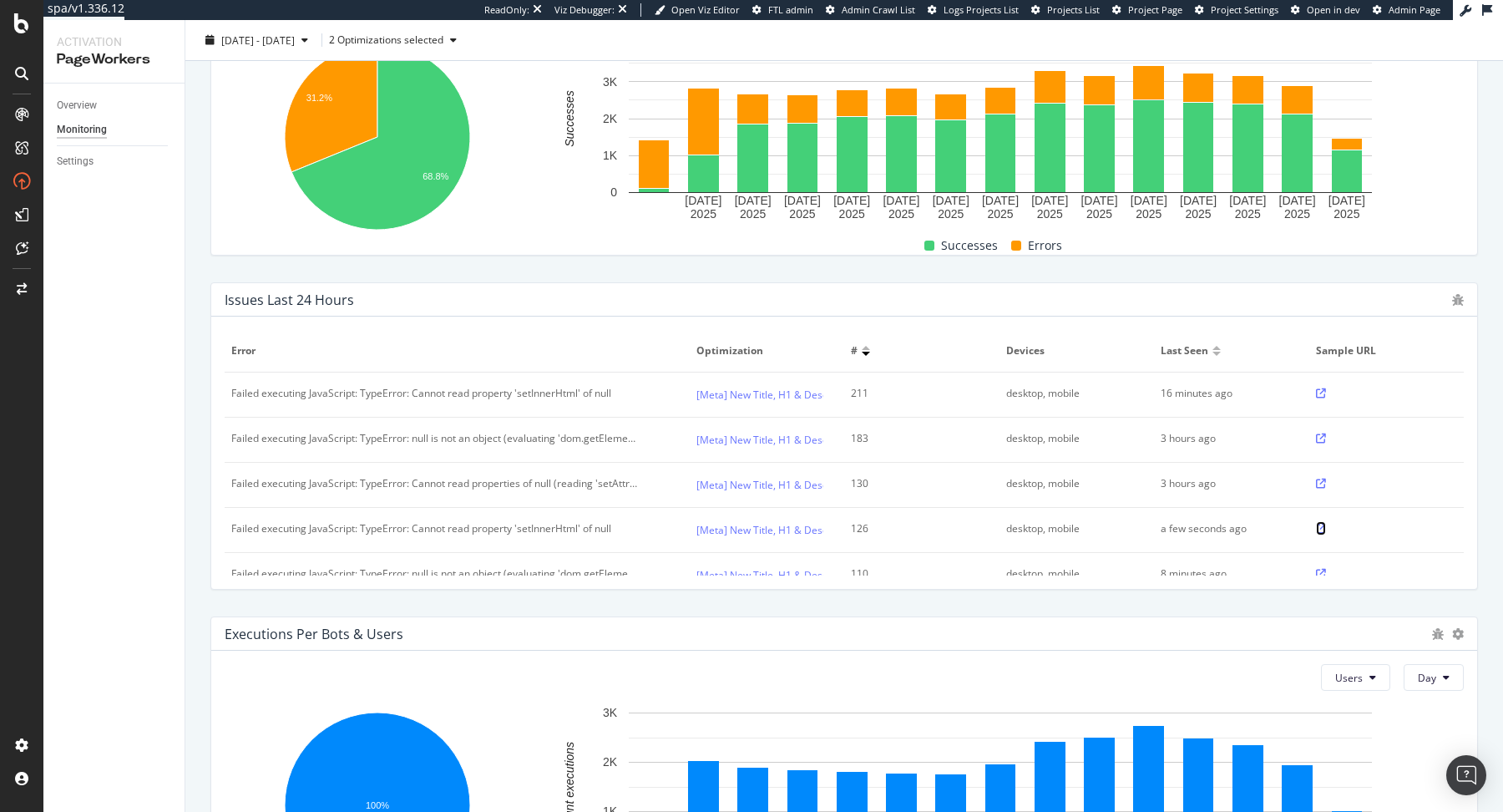
click at [1319, 530] on icon at bounding box center [1321, 529] width 10 height 10
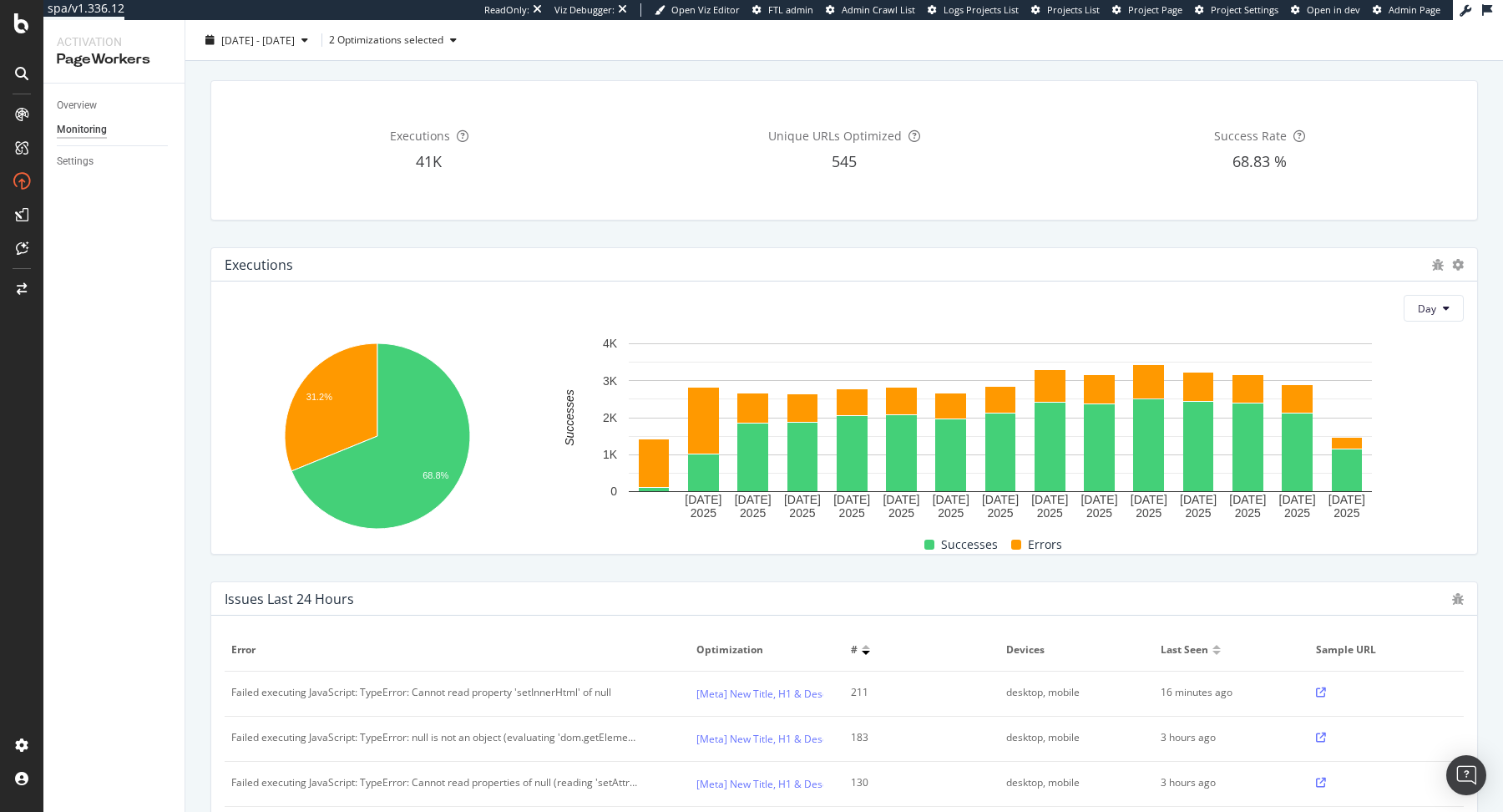
scroll to position [0, 0]
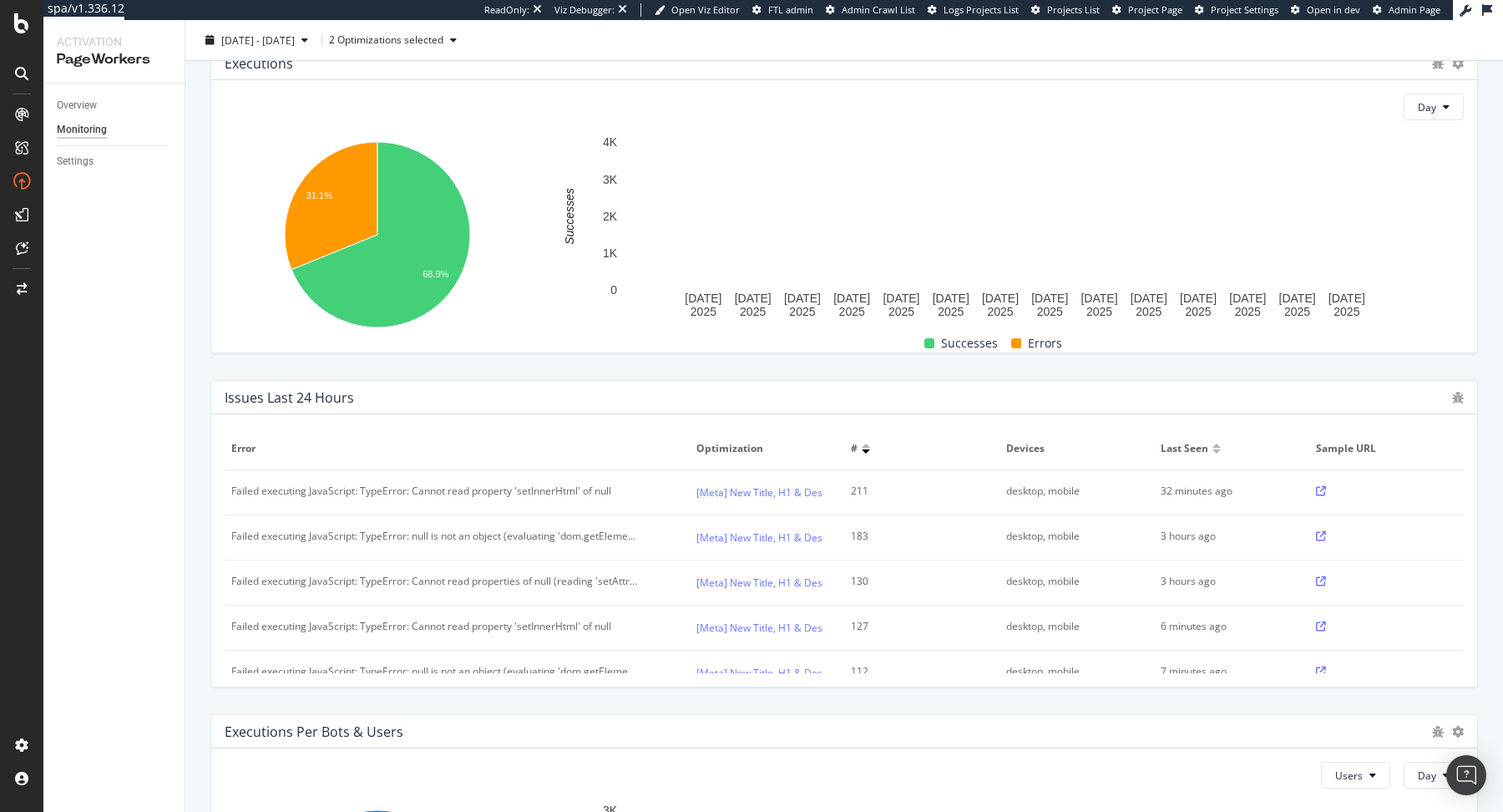
scroll to position [246, 0]
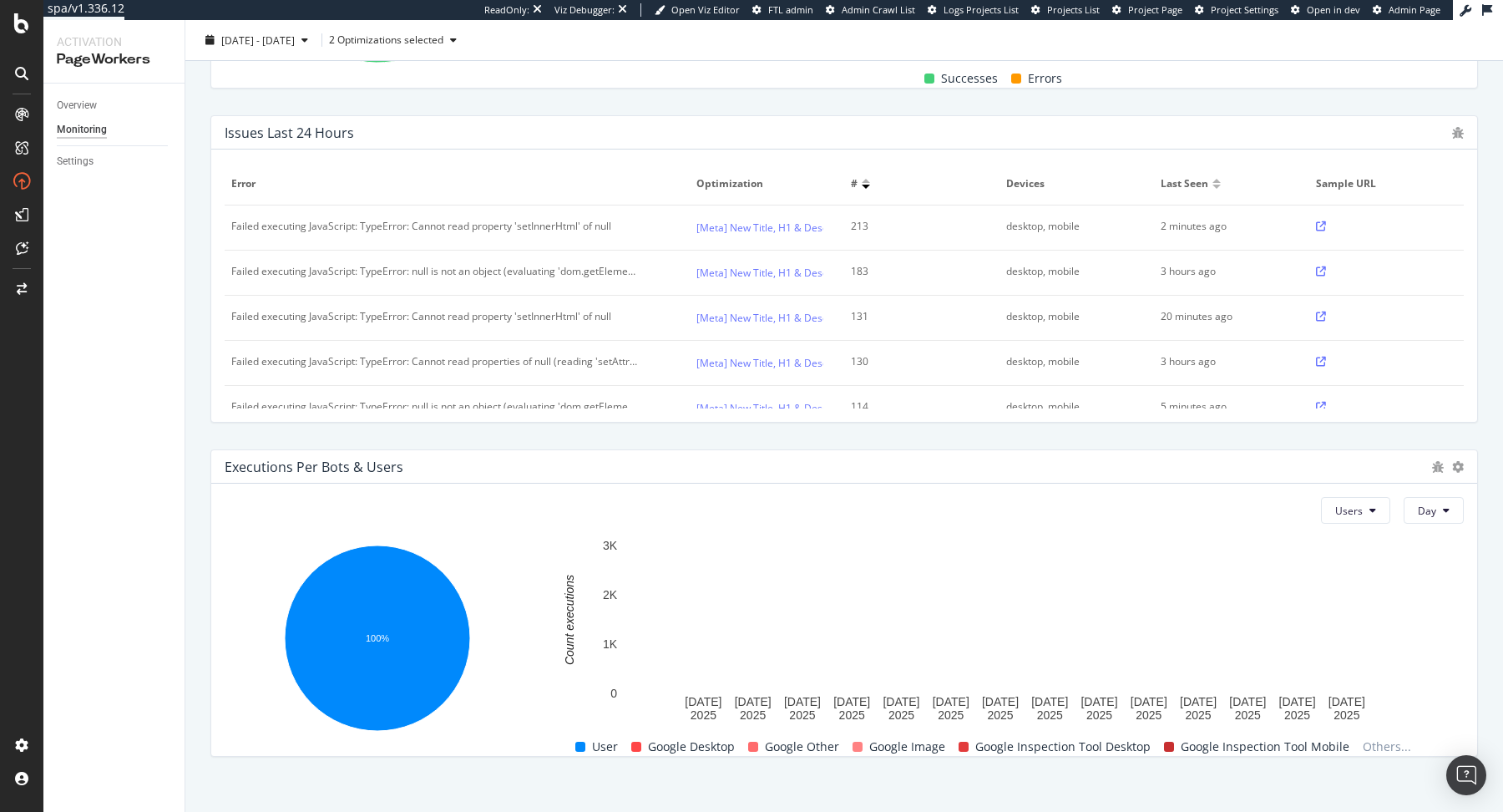
scroll to position [515, 0]
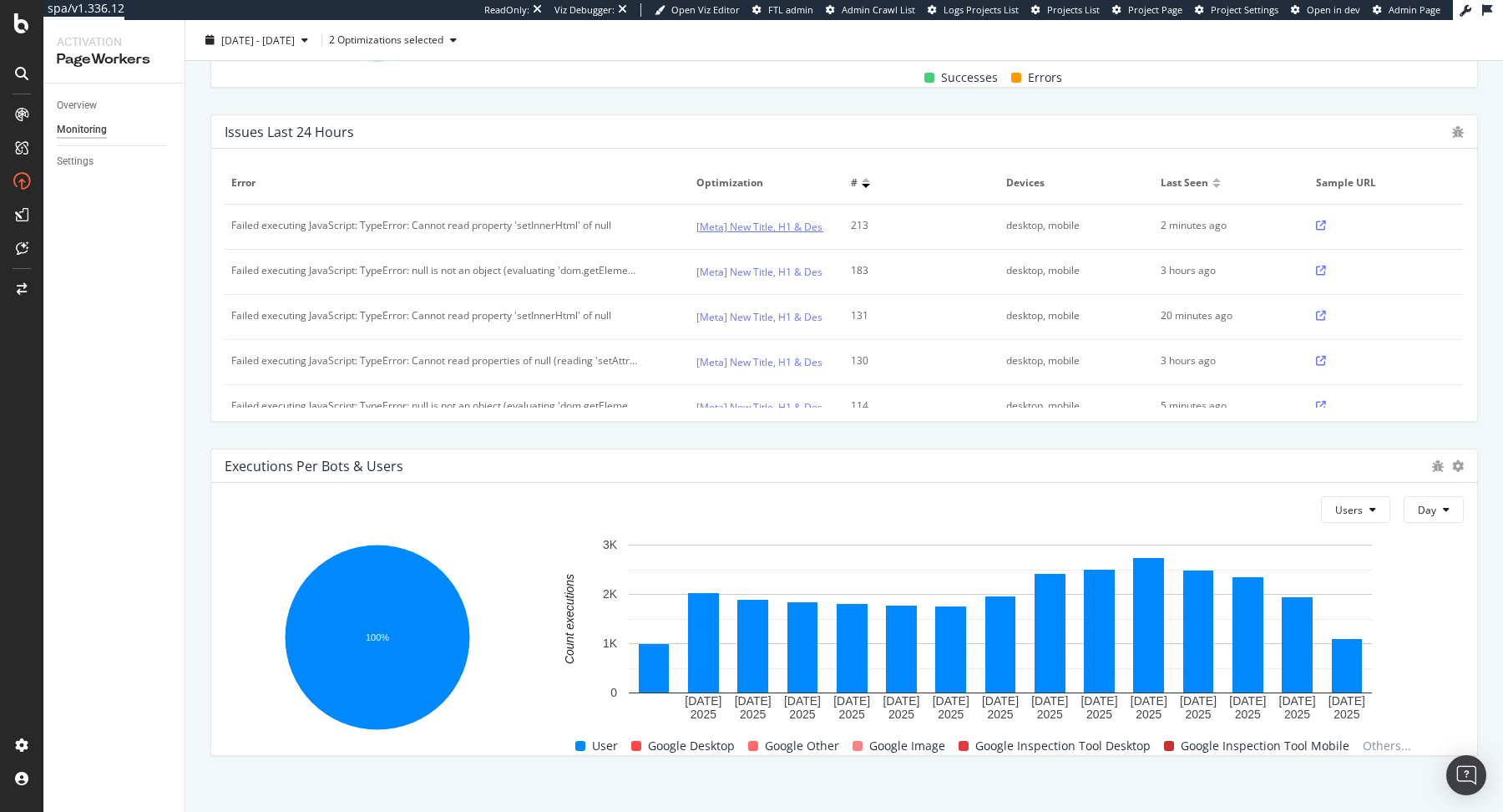
click at [755, 228] on link "[Meta] New Title, H1 & Description | KSA Specific URLs" at bounding box center [823, 227] width 255 height 18
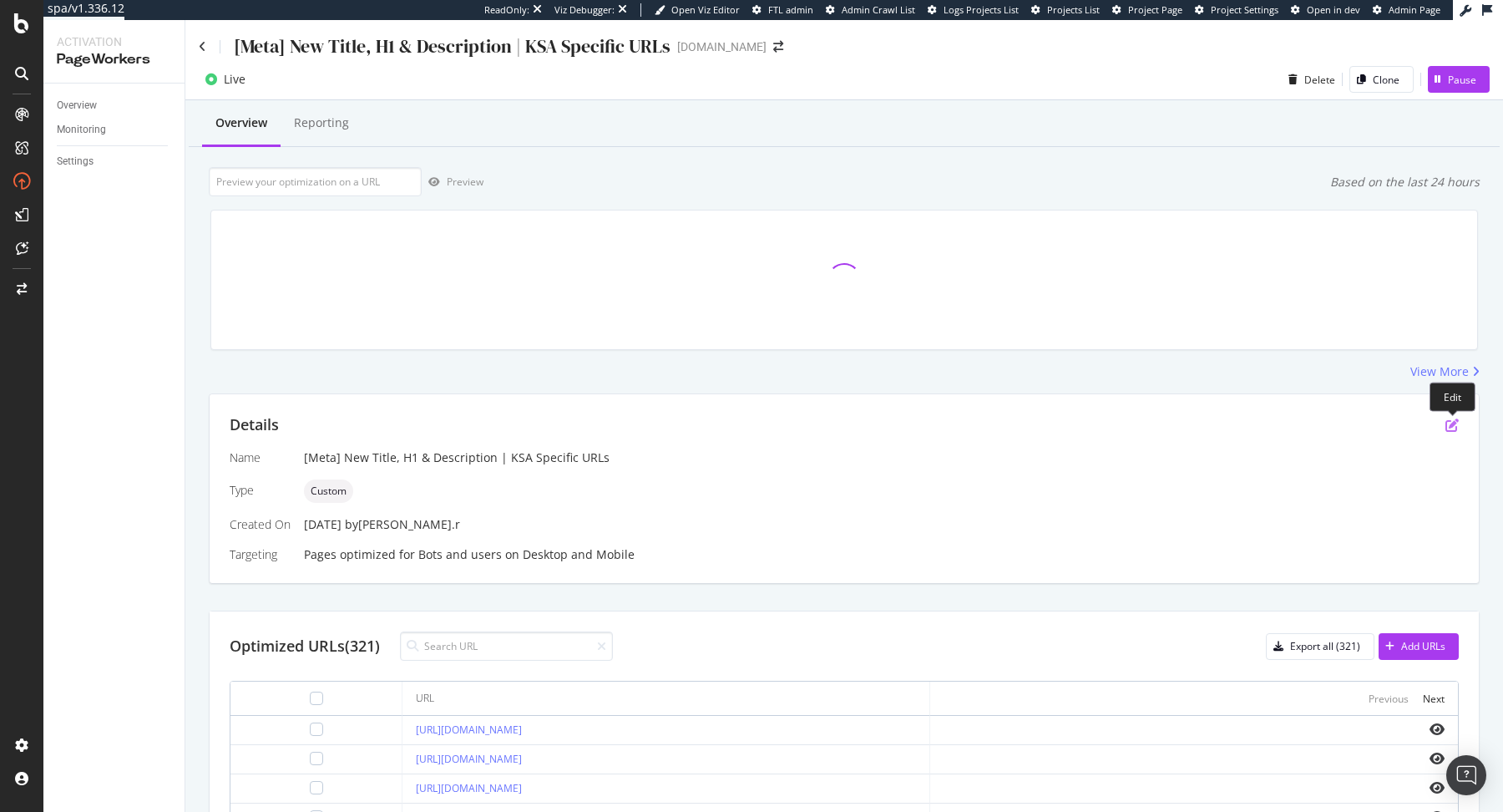
click at [1455, 420] on icon "pen-to-square" at bounding box center [1453, 425] width 13 height 13
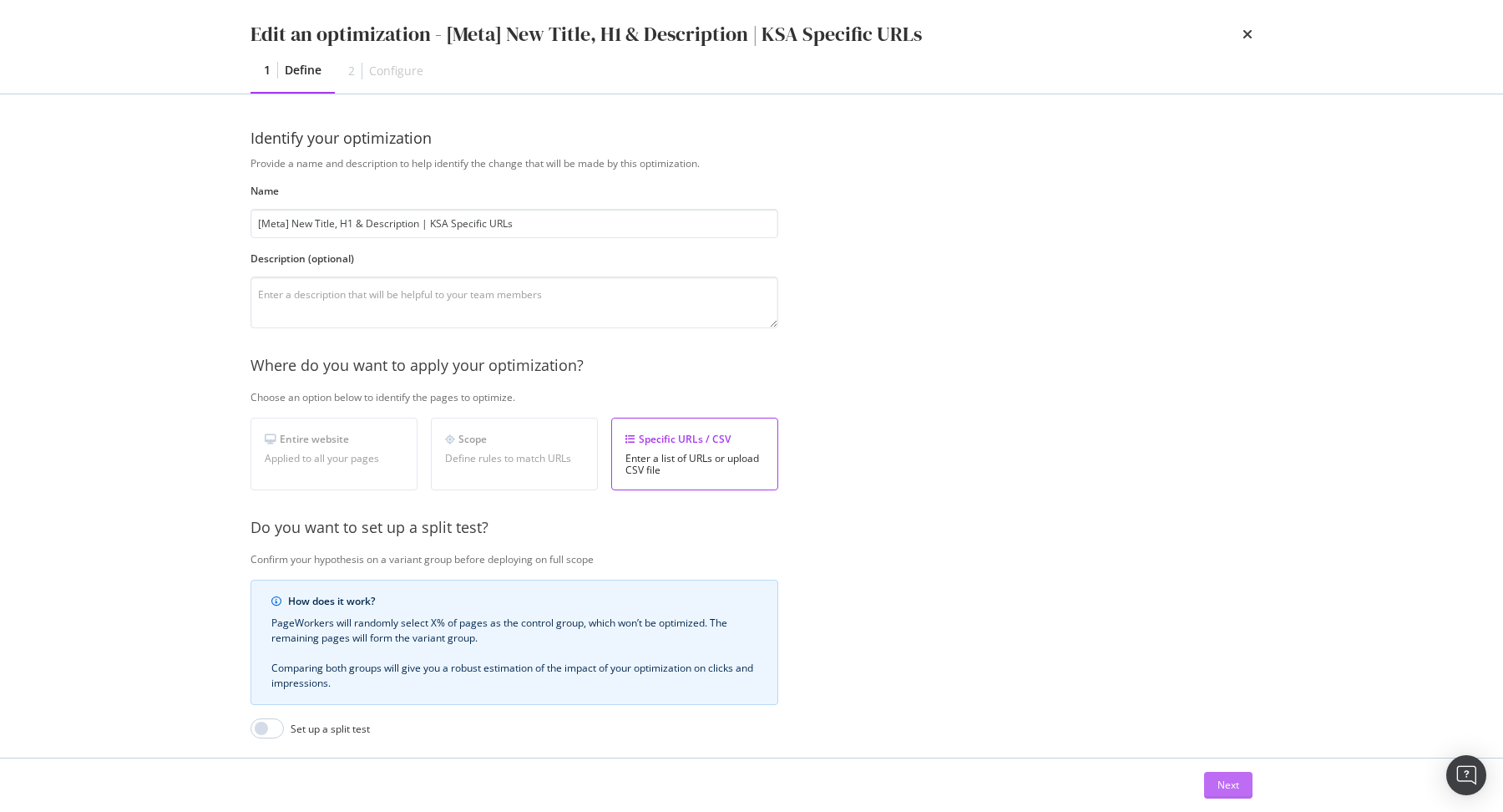
click at [1238, 779] on div "Next" at bounding box center [1228, 784] width 21 height 14
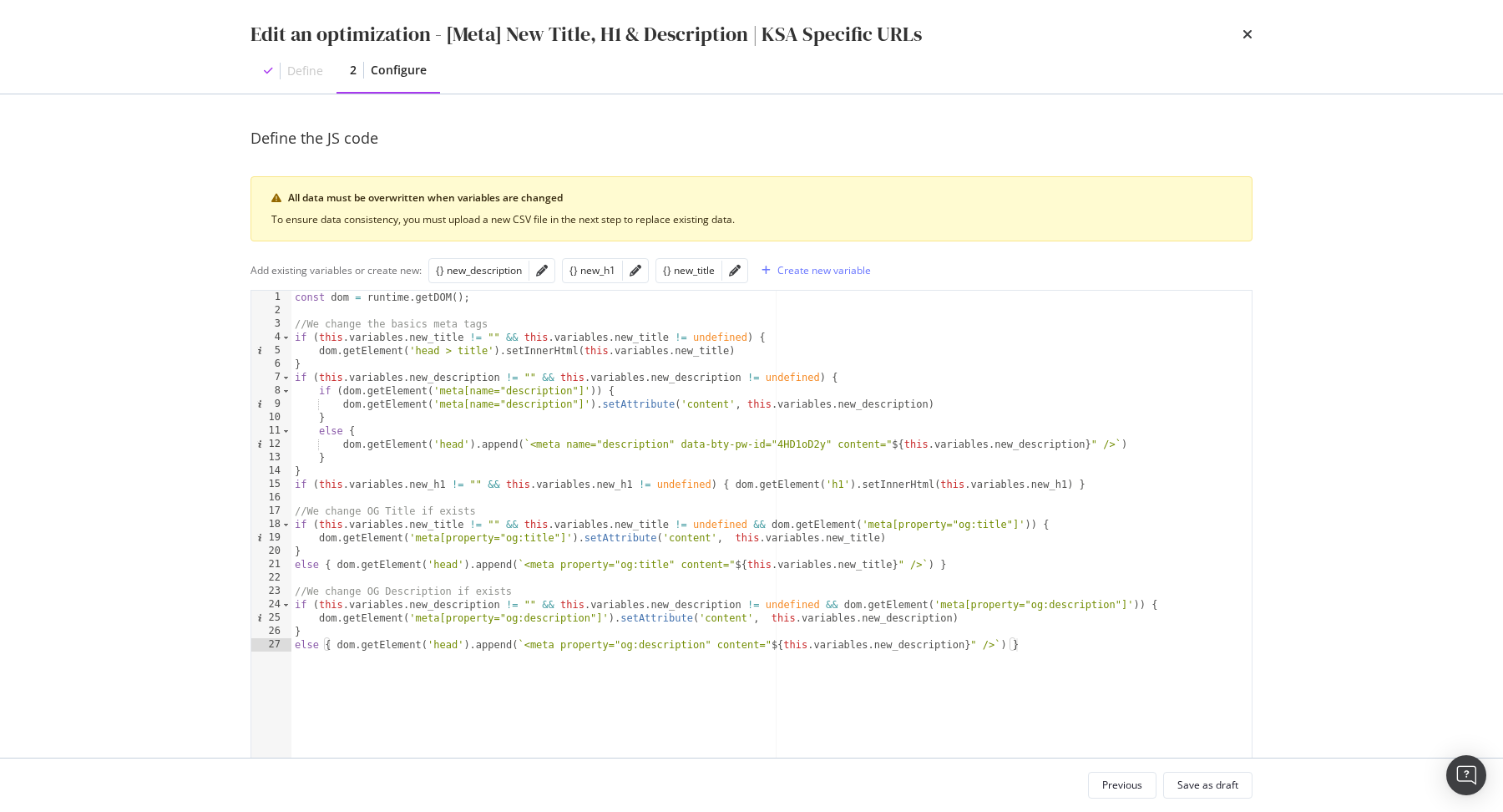
click at [733, 485] on div "const dom = runtime . getDOM ( ) ; //We change the basics meta tags if ( this .…" at bounding box center [772, 563] width 961 height 545
click at [856, 479] on div "const dom = runtime . getDOM ( ) ; //We change the basics meta tags if ( this .…" at bounding box center [772, 563] width 961 height 545
click at [709, 477] on div "const dom = runtime . getDOM ( ) ; //We change the basics meta tags if ( this .…" at bounding box center [772, 563] width 961 height 545
paste textarea "dom.getElement('h1')"
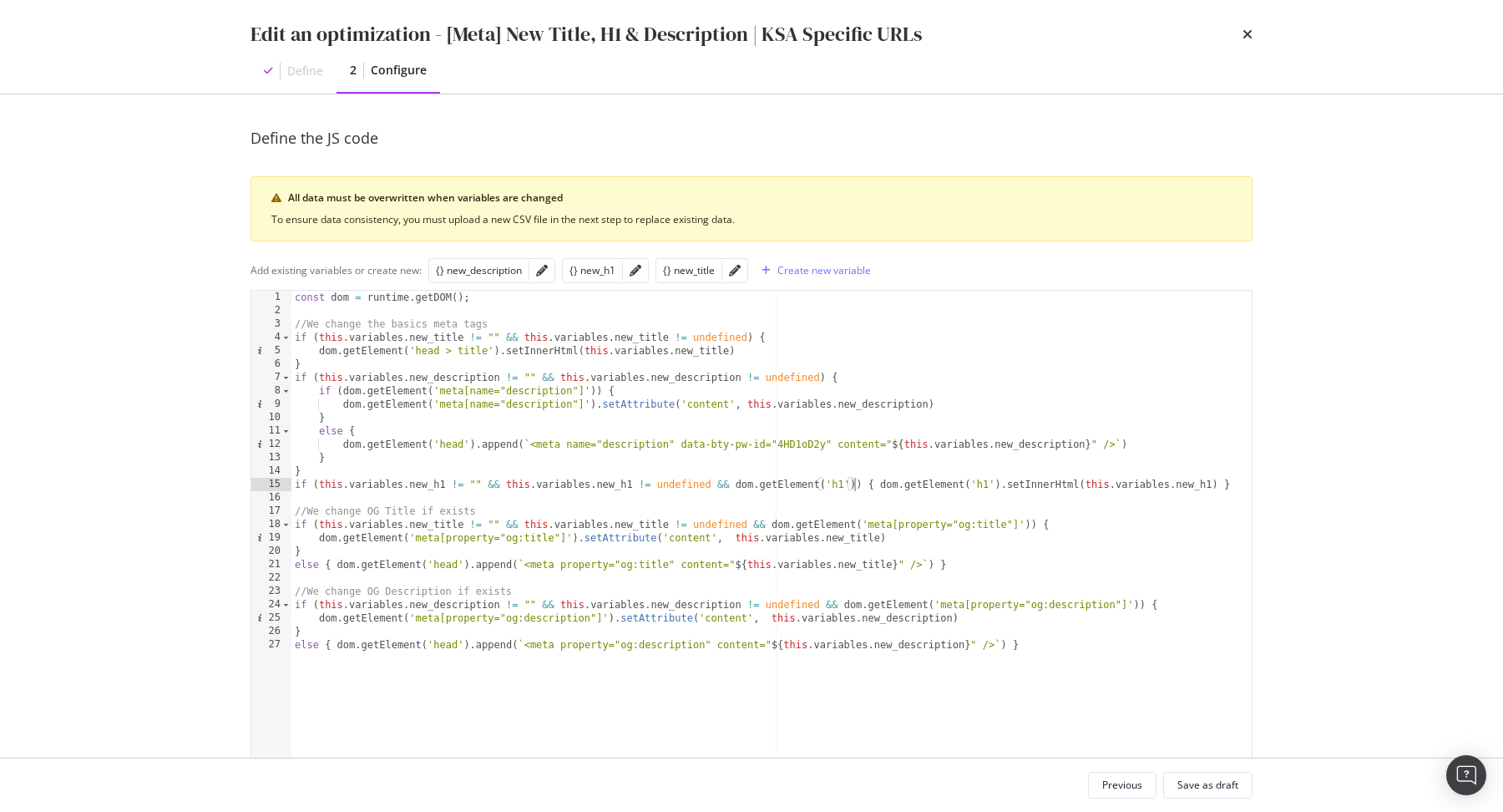
click at [593, 322] on div "const dom = runtime . getDOM ( ) ; //We change the basics meta tags if ( this .…" at bounding box center [772, 563] width 961 height 545
type textarea "//We change the basics meta tags"
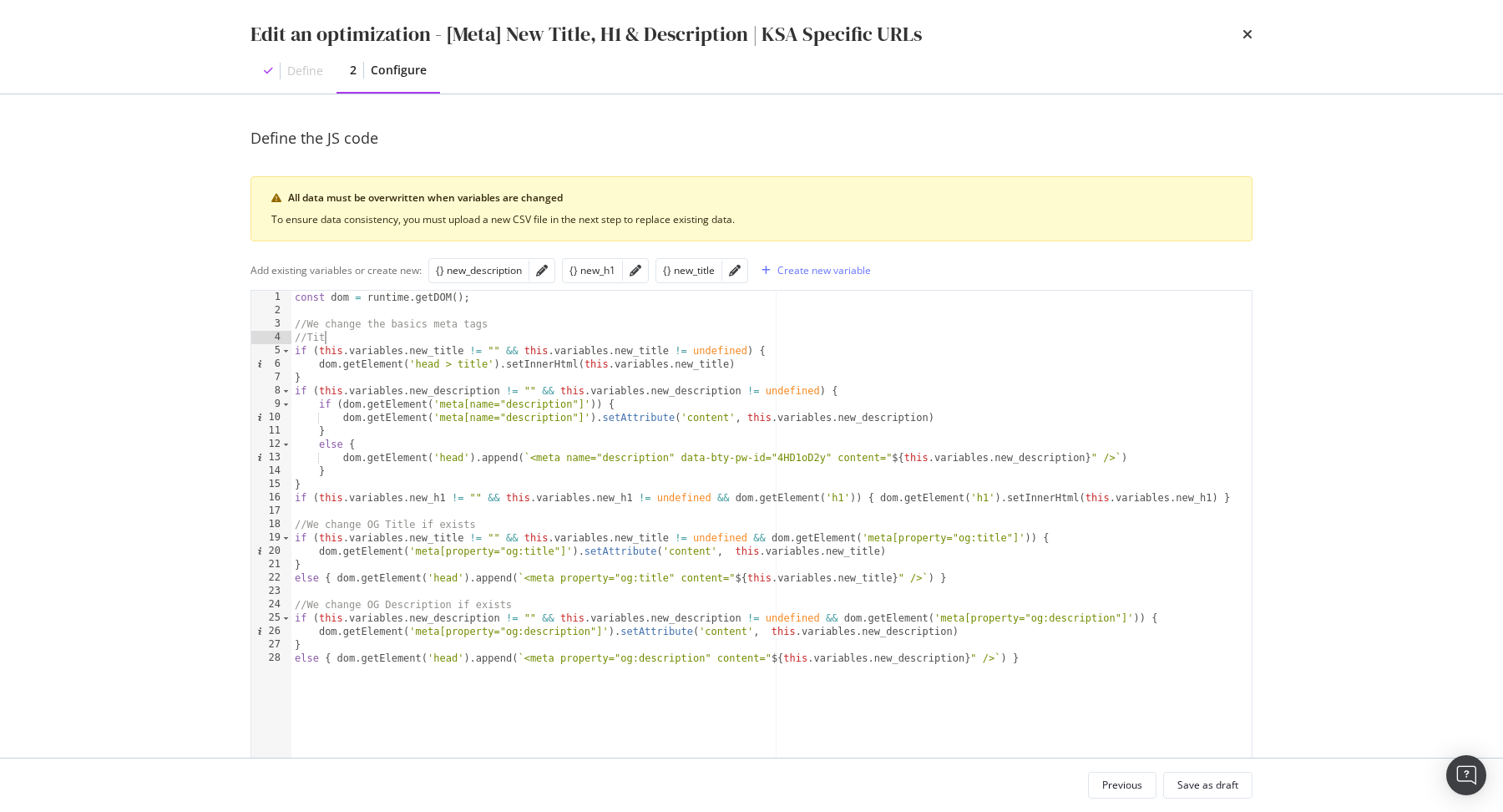
scroll to position [0, 2]
click at [507, 380] on div "const dom = runtime . getDOM ( ) ; //We change the basics meta tags //Title if …" at bounding box center [772, 563] width 961 height 545
type textarea "}"
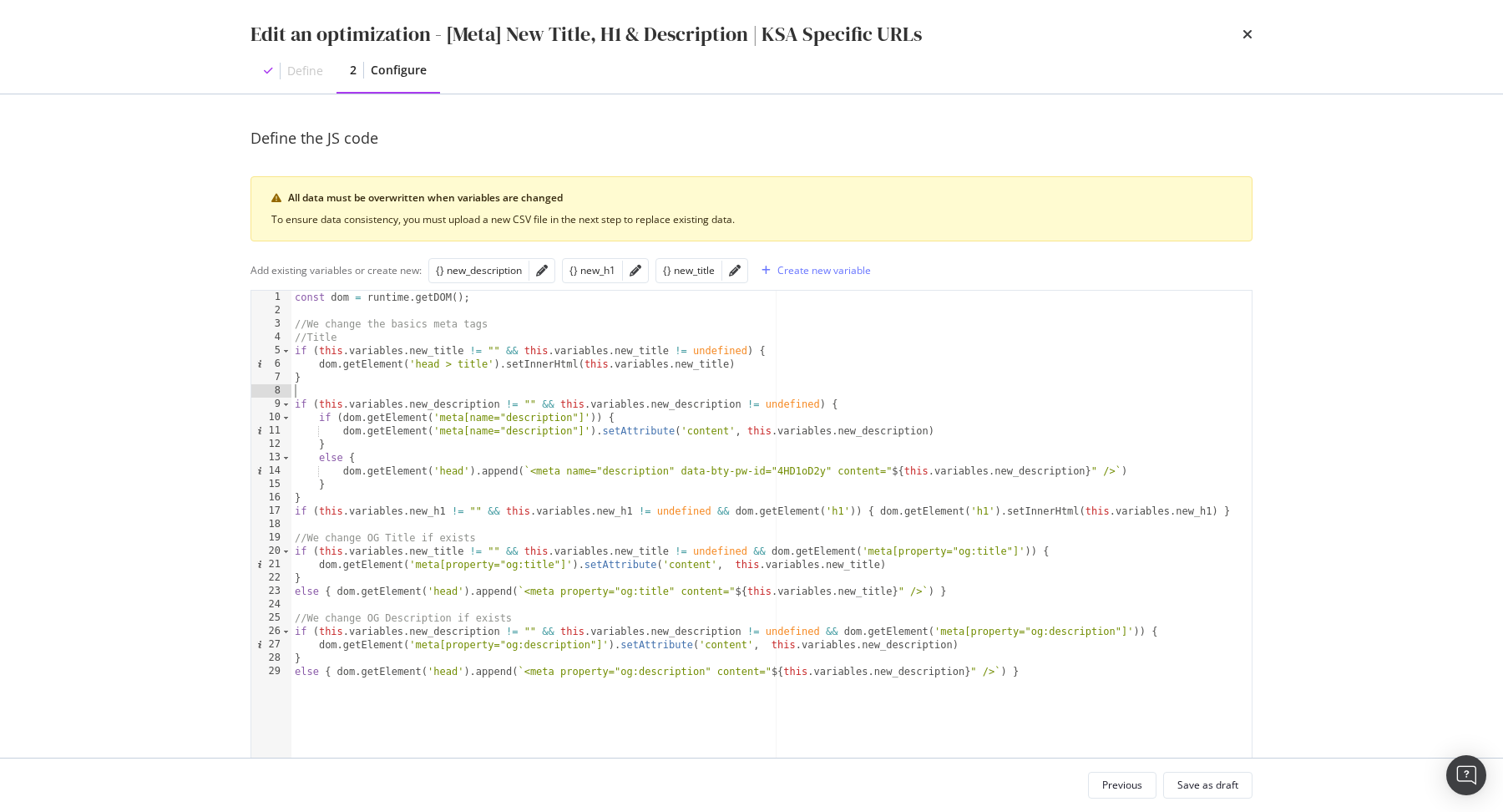
paste textarea "//Title"
click at [339, 498] on div "const dom = runtime . getDOM ( ) ; //We change the basics meta tags //Title if …" at bounding box center [772, 563] width 961 height 545
type textarea "}"
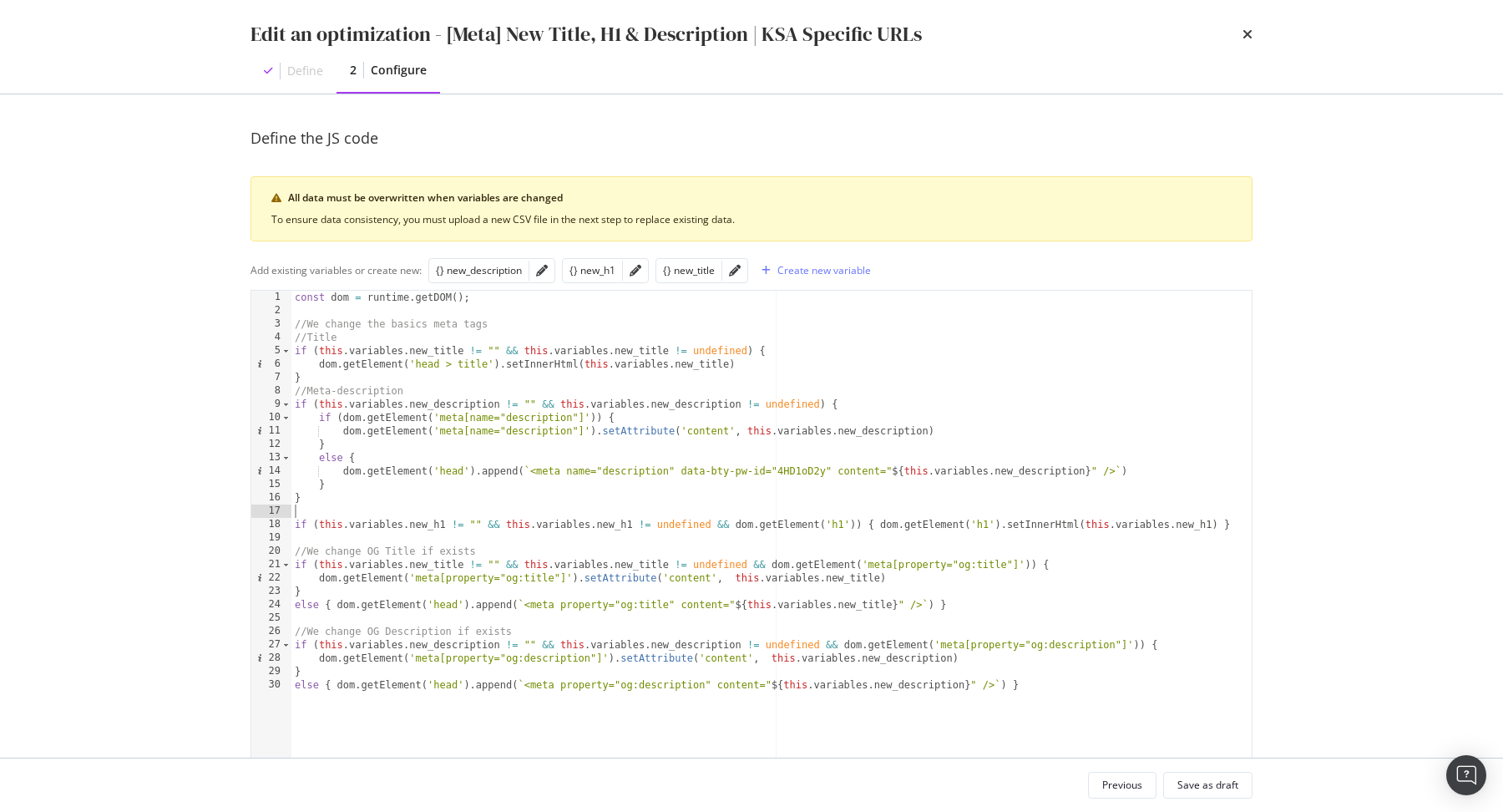
paste textarea "//Title"
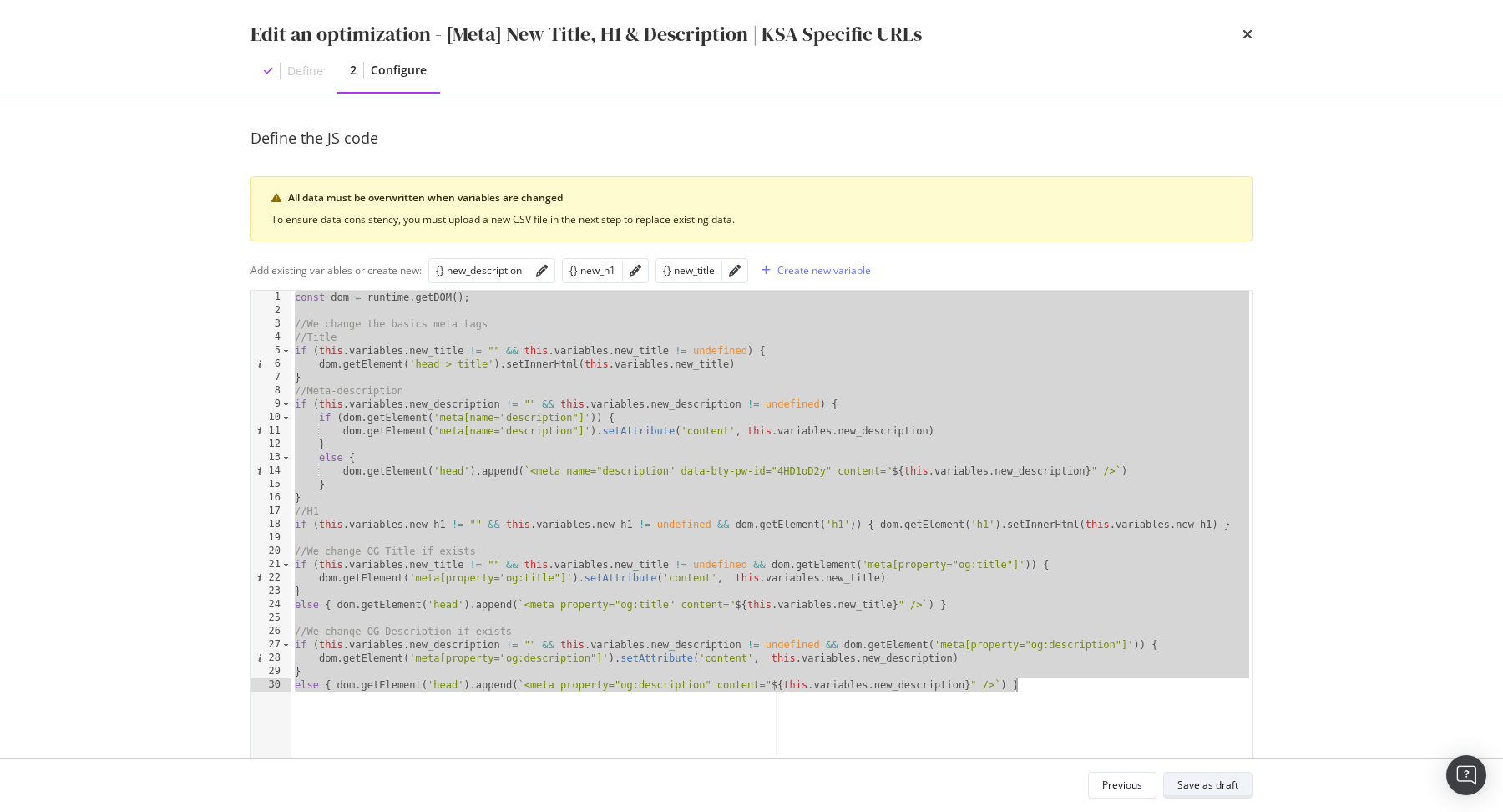
type textarea "} else { dom.getElement('head').append(`<meta property="og:description" content…"
click at [1200, 780] on div "Save as draft" at bounding box center [1207, 784] width 61 height 14
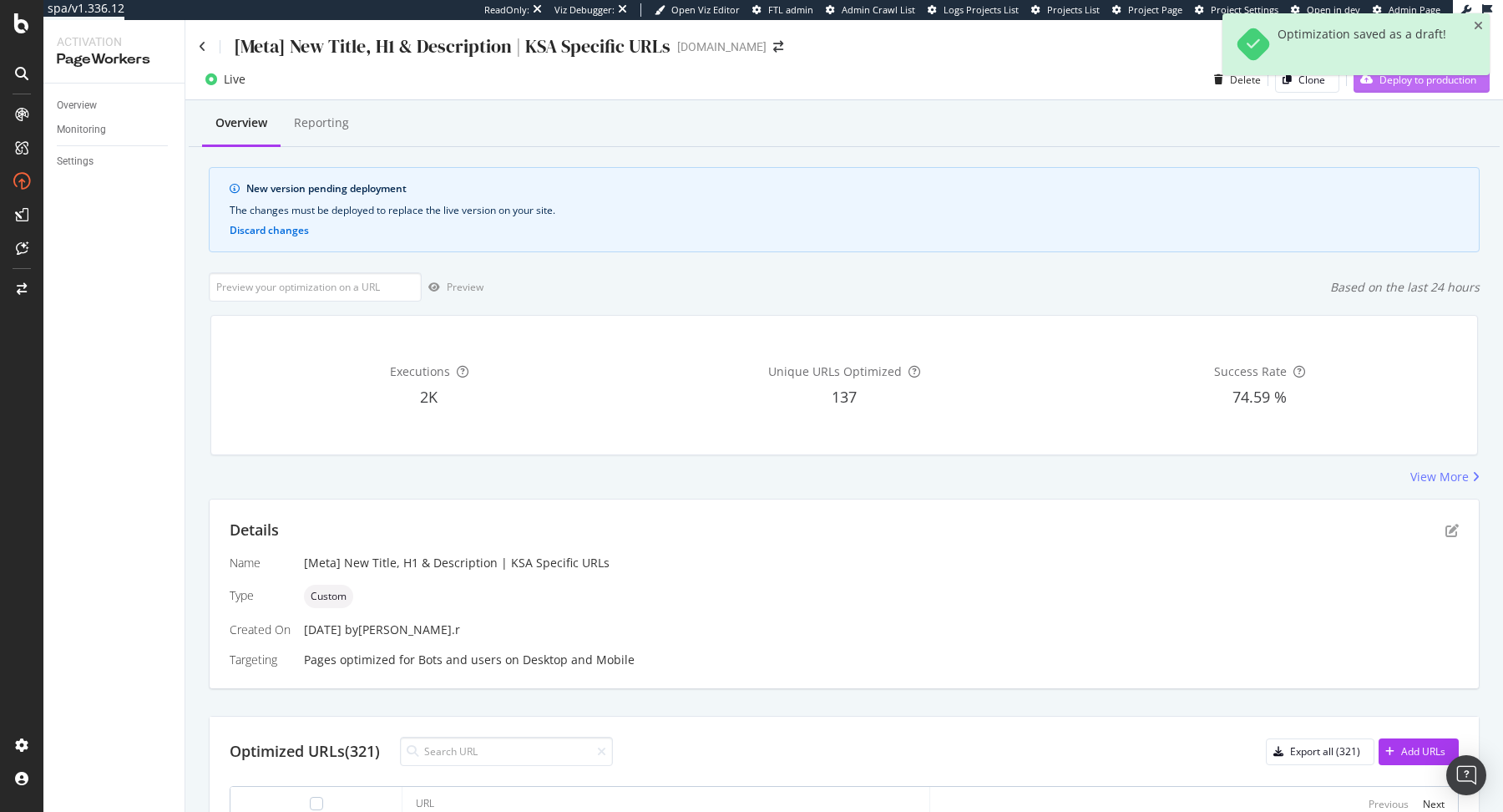
click at [1414, 89] on div "Deploy to production" at bounding box center [1415, 79] width 123 height 25
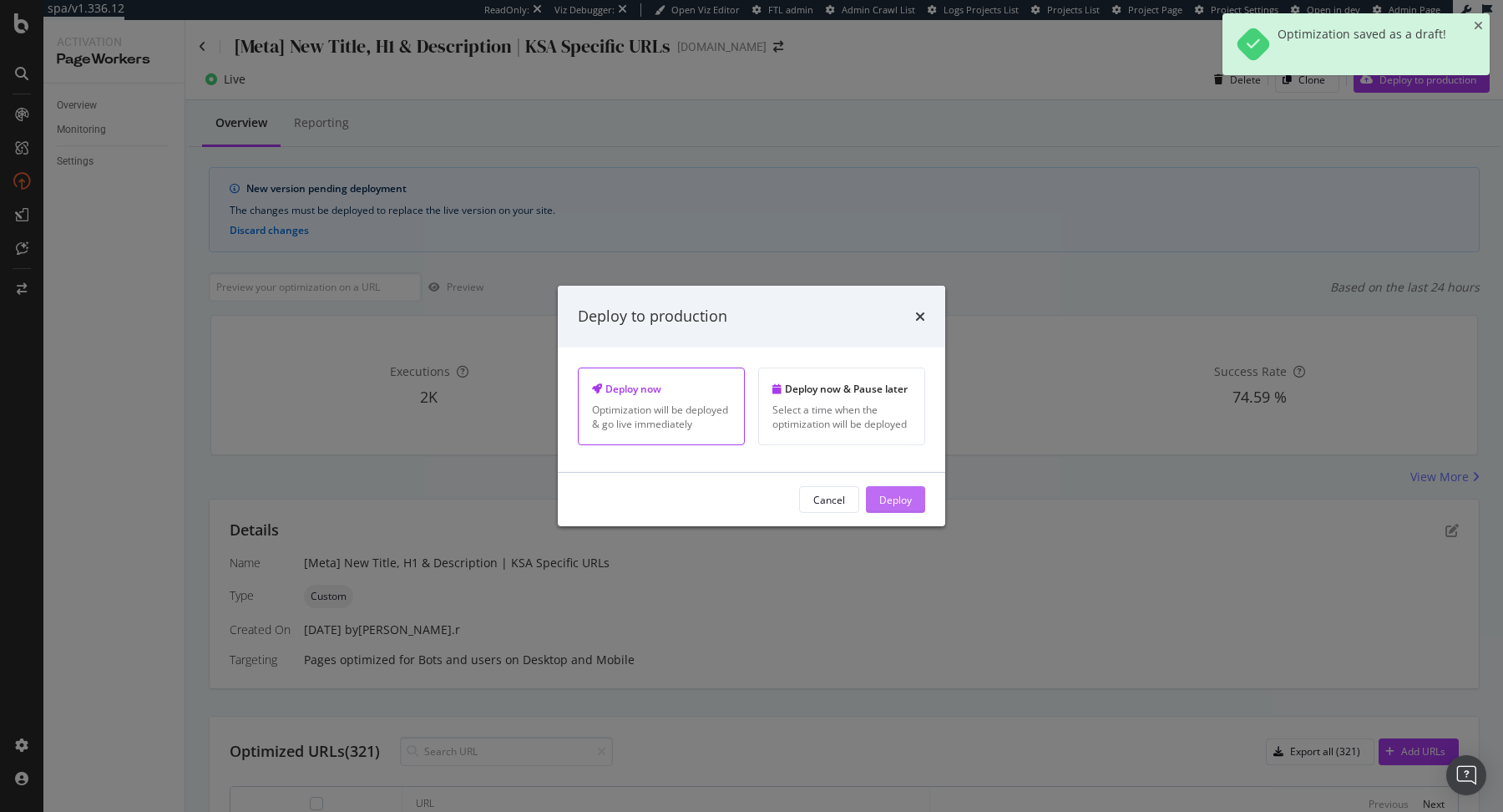
click at [909, 496] on div "Deploy" at bounding box center [895, 499] width 33 height 14
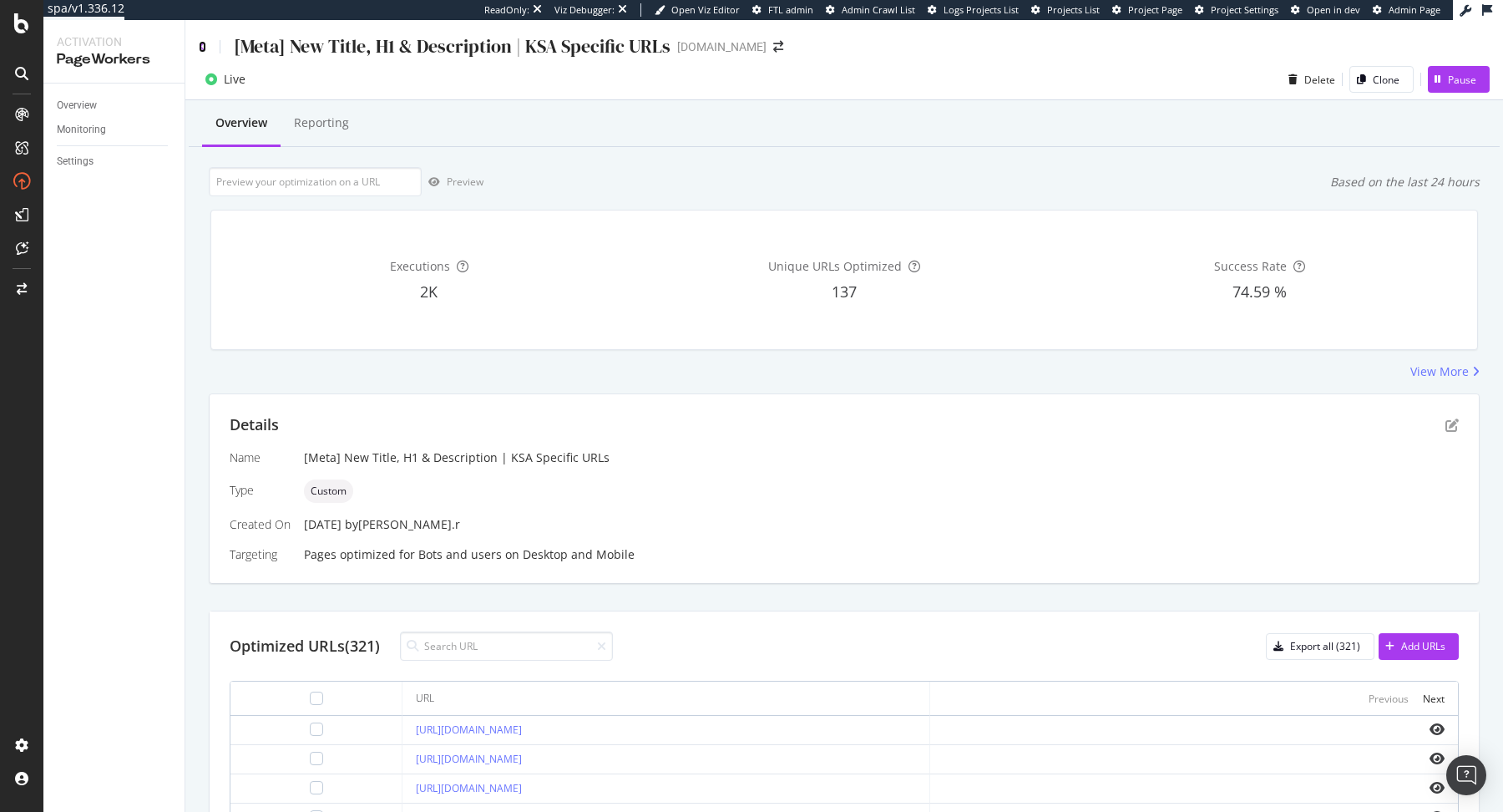
click at [200, 42] on icon at bounding box center [202, 47] width 7 height 12
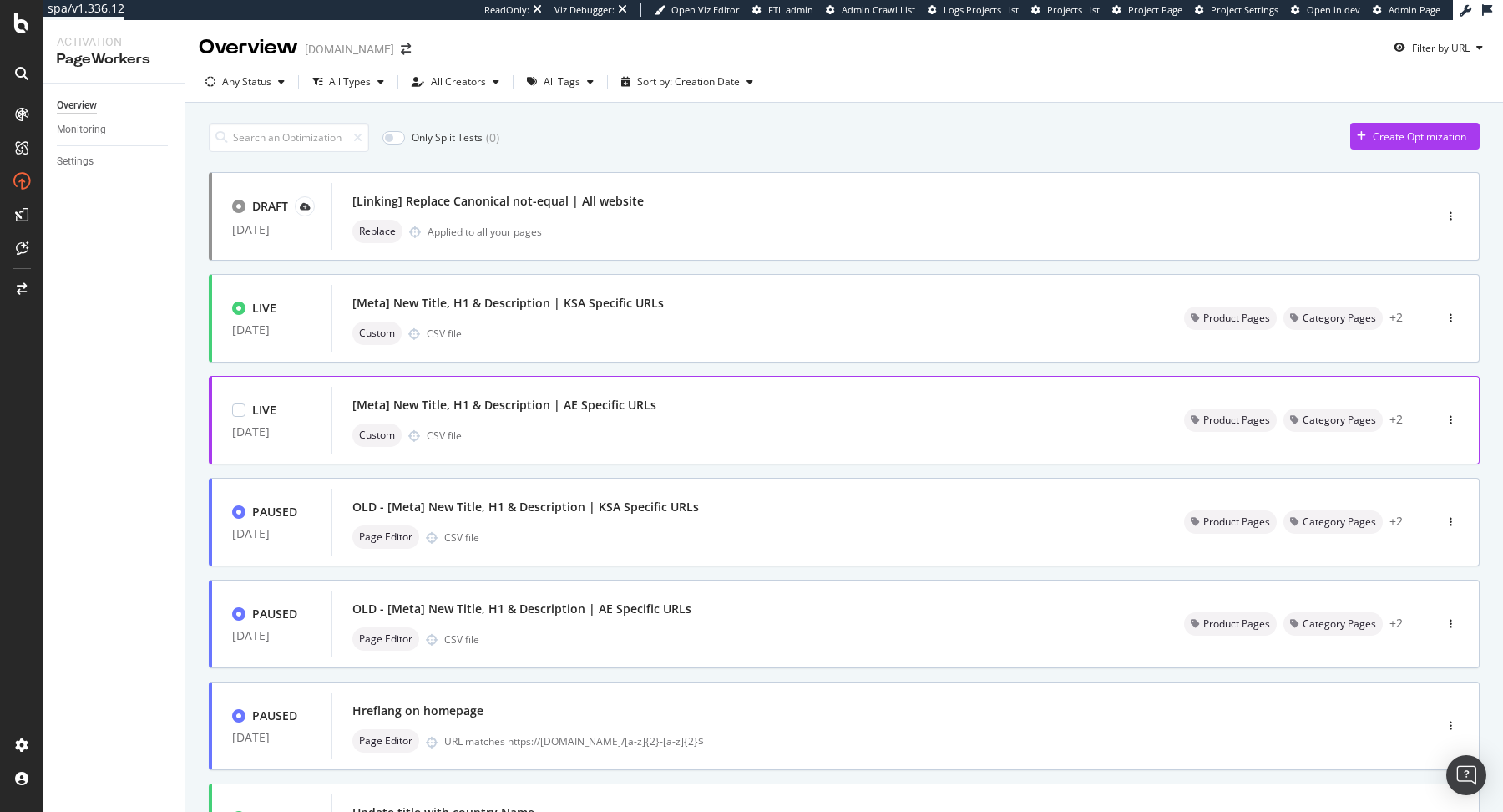
click at [489, 441] on div "Custom CSV file" at bounding box center [748, 434] width 792 height 23
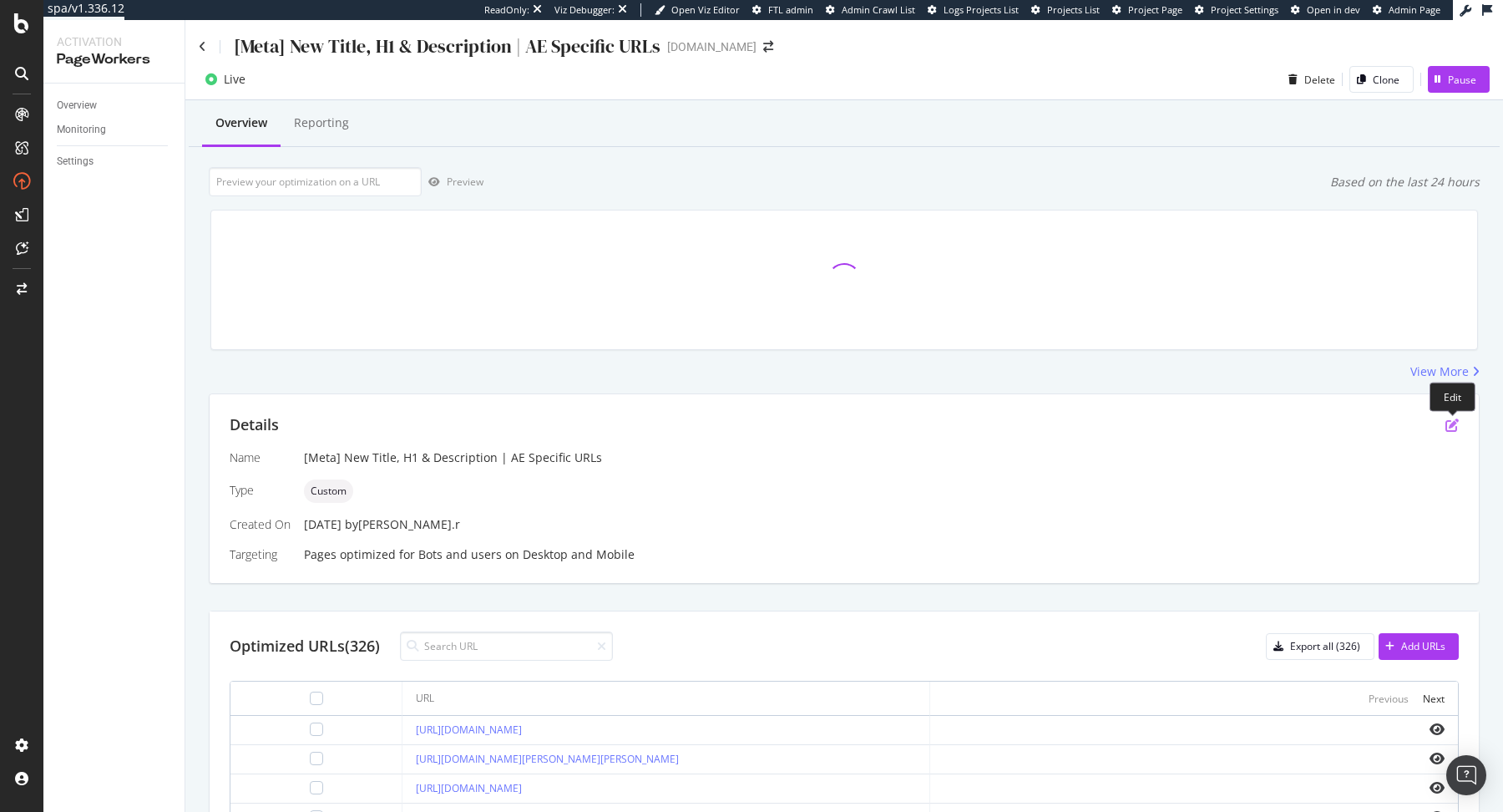
click at [1451, 423] on icon "pen-to-square" at bounding box center [1453, 425] width 13 height 13
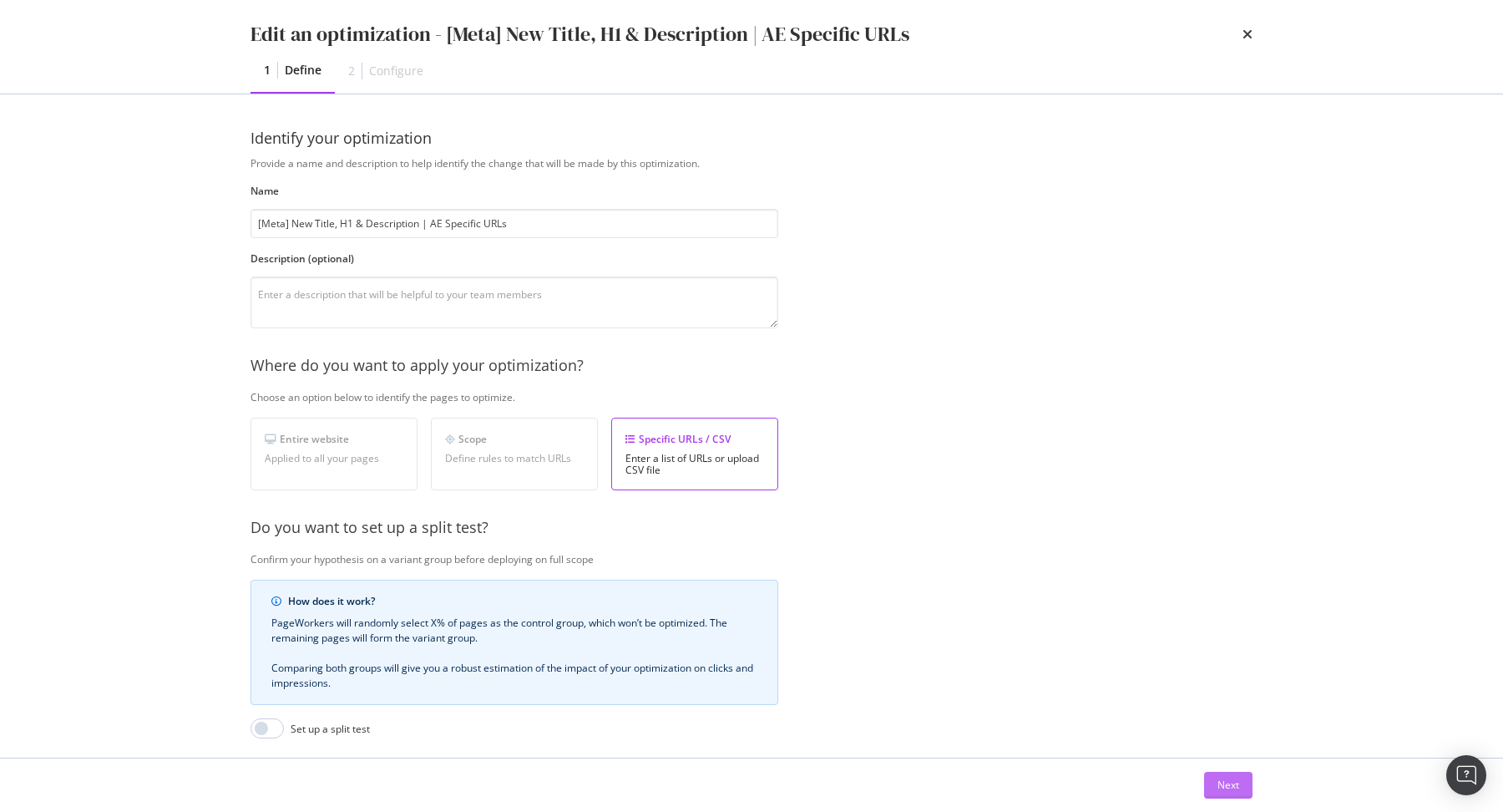
click at [1247, 775] on button "Next" at bounding box center [1229, 785] width 48 height 27
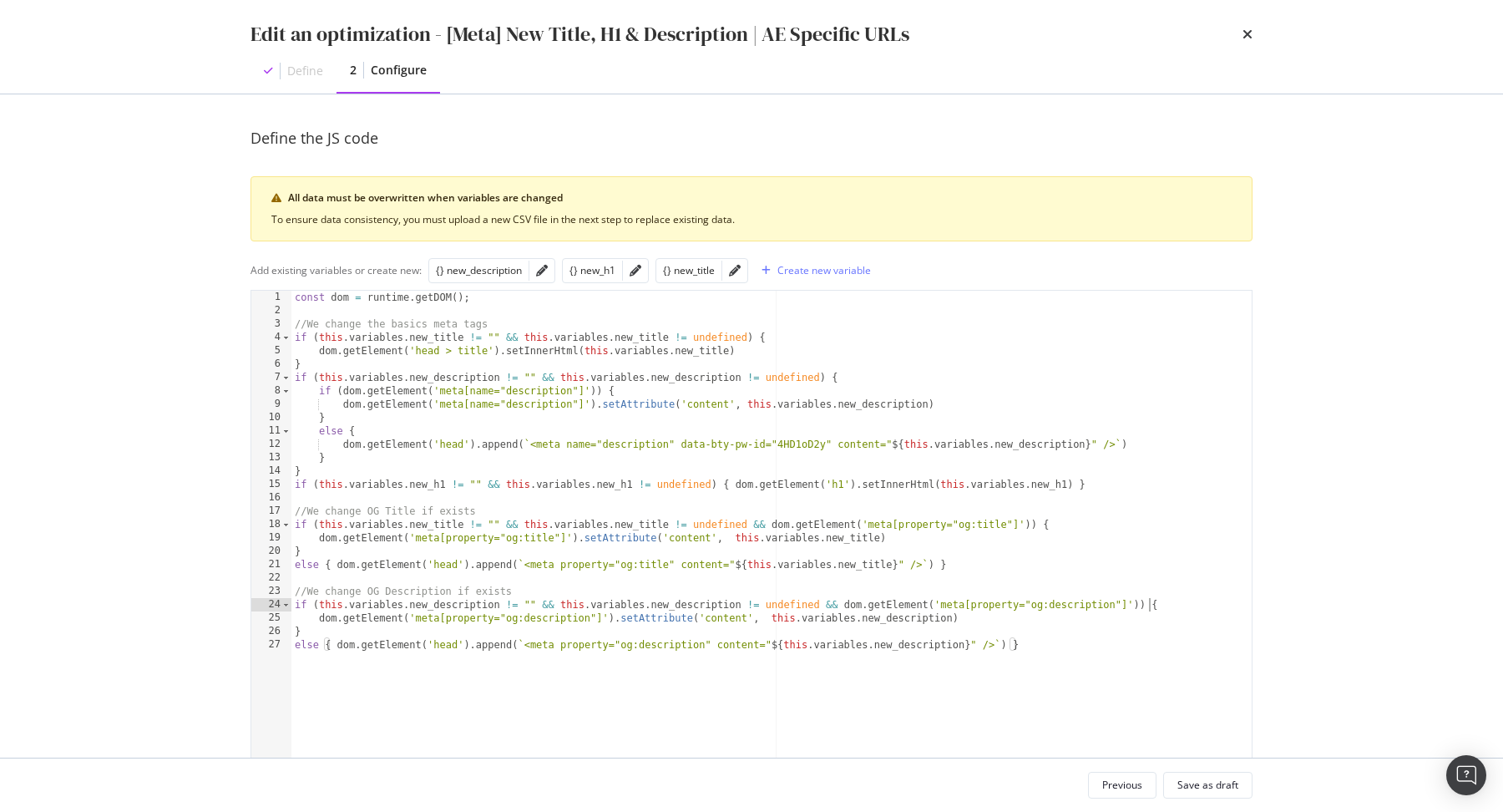
click at [1150, 605] on div "const dom = runtime . getDOM ( ) ; //We change the basics meta tags if ( this .…" at bounding box center [772, 563] width 961 height 545
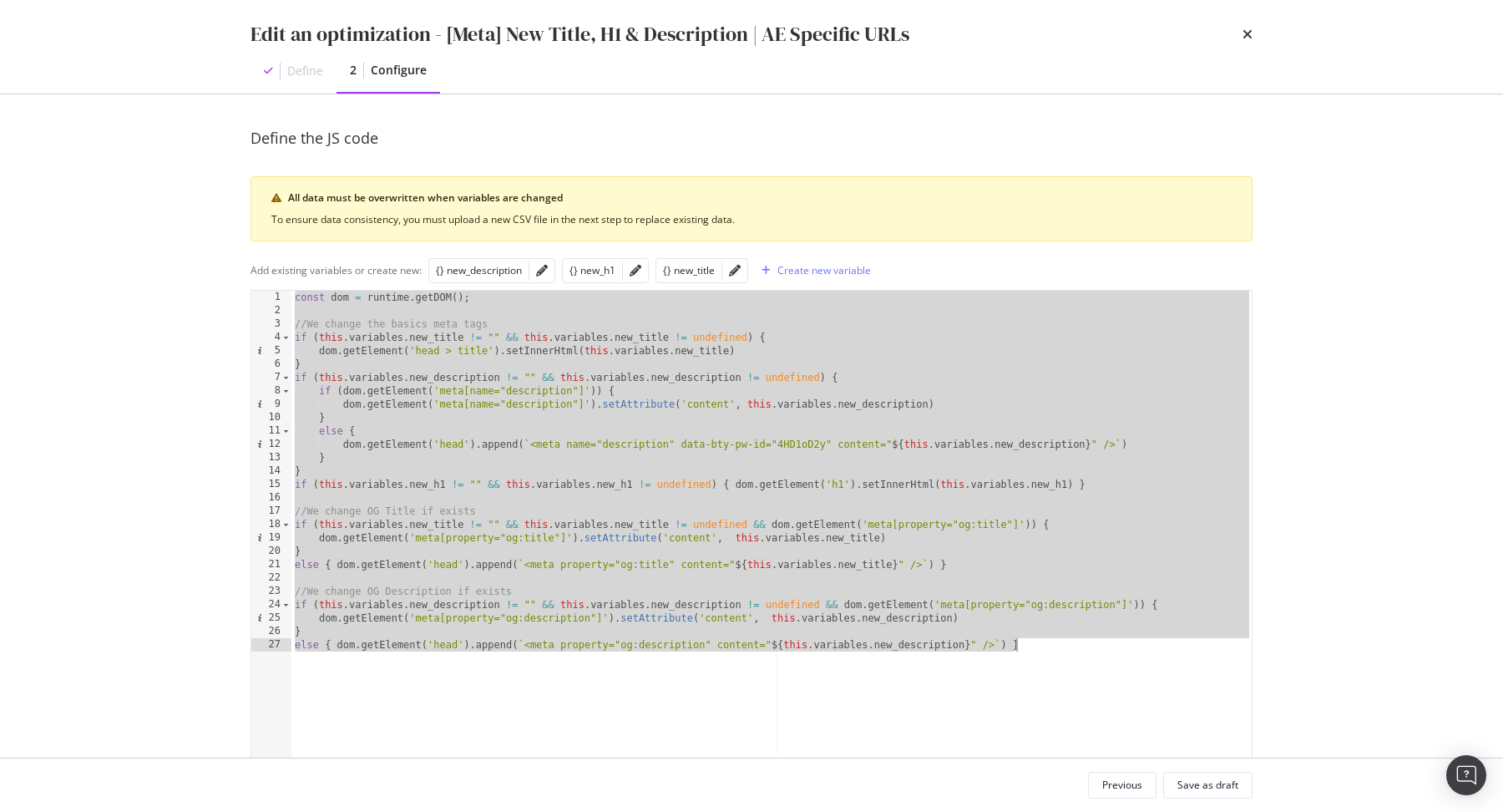
paste textarea "Cursor at row 27"
type textarea "else { dom.getElement('head').append(`<meta property="og:description" content="…"
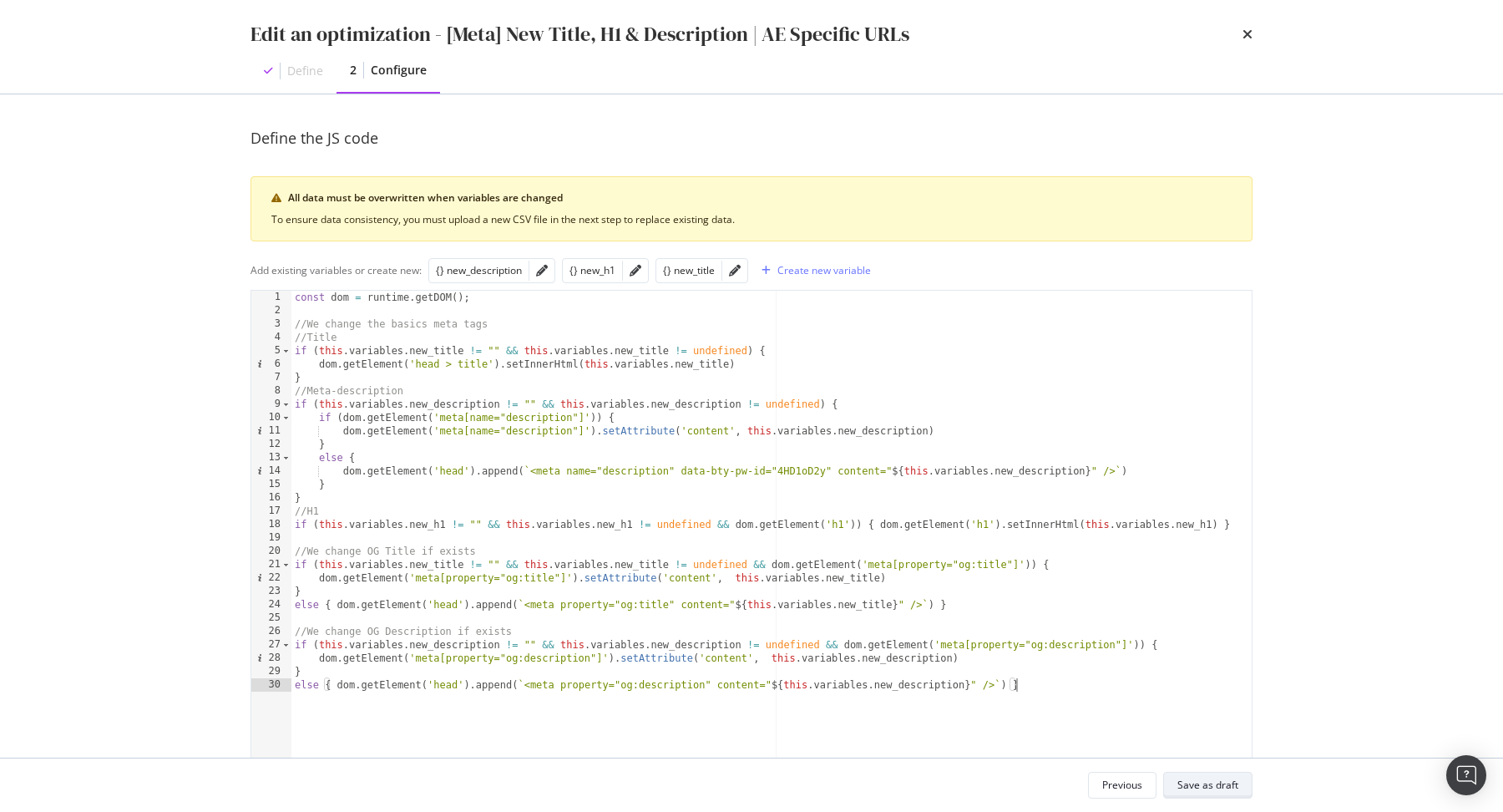
click at [1223, 791] on div "Save as draft" at bounding box center [1207, 784] width 61 height 14
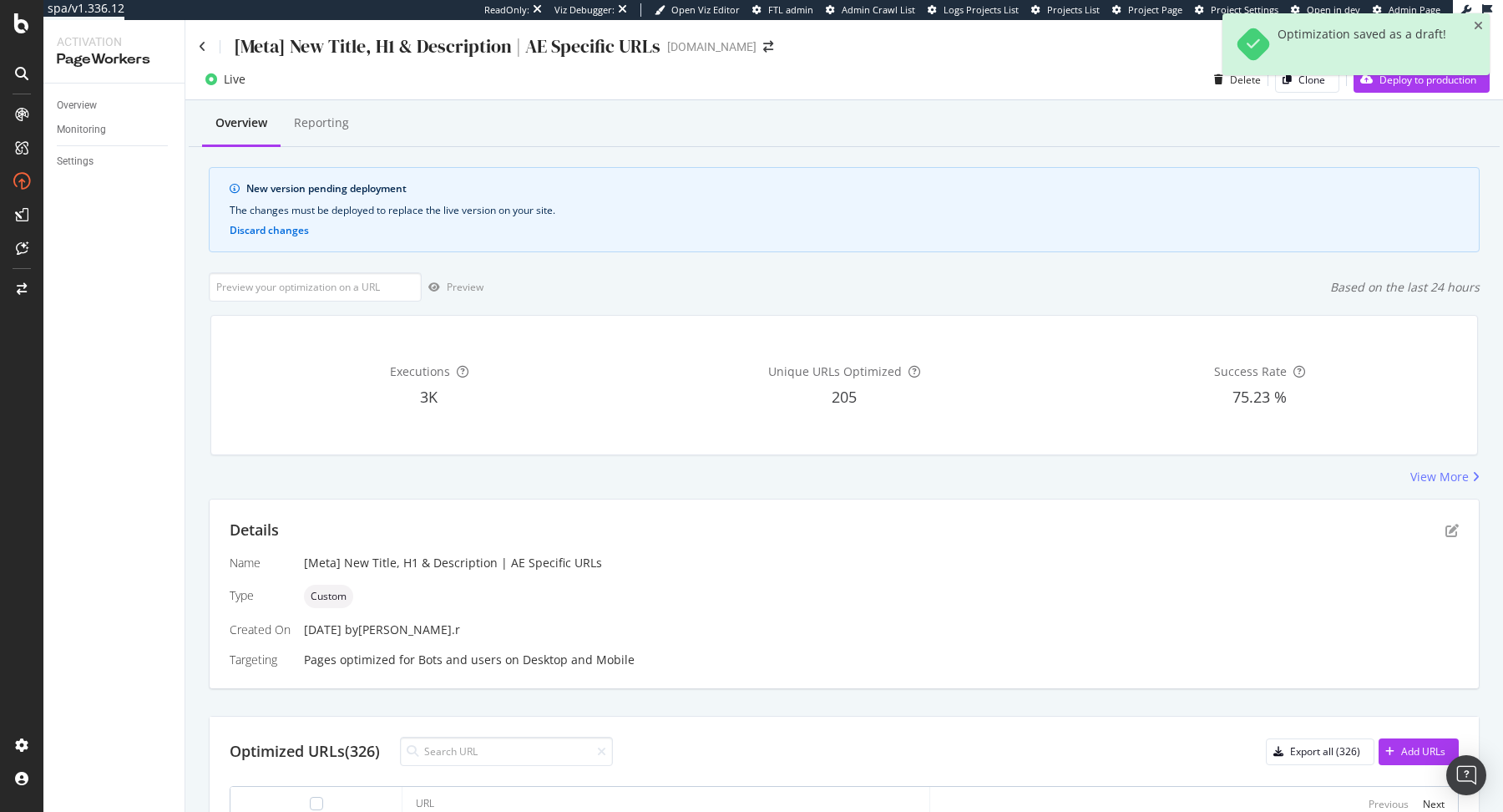
click at [1430, 87] on div "Optimization saved as a draft!" at bounding box center [1356, 50] width 268 height 76
click at [1429, 89] on div "Deploy to production" at bounding box center [1415, 79] width 123 height 25
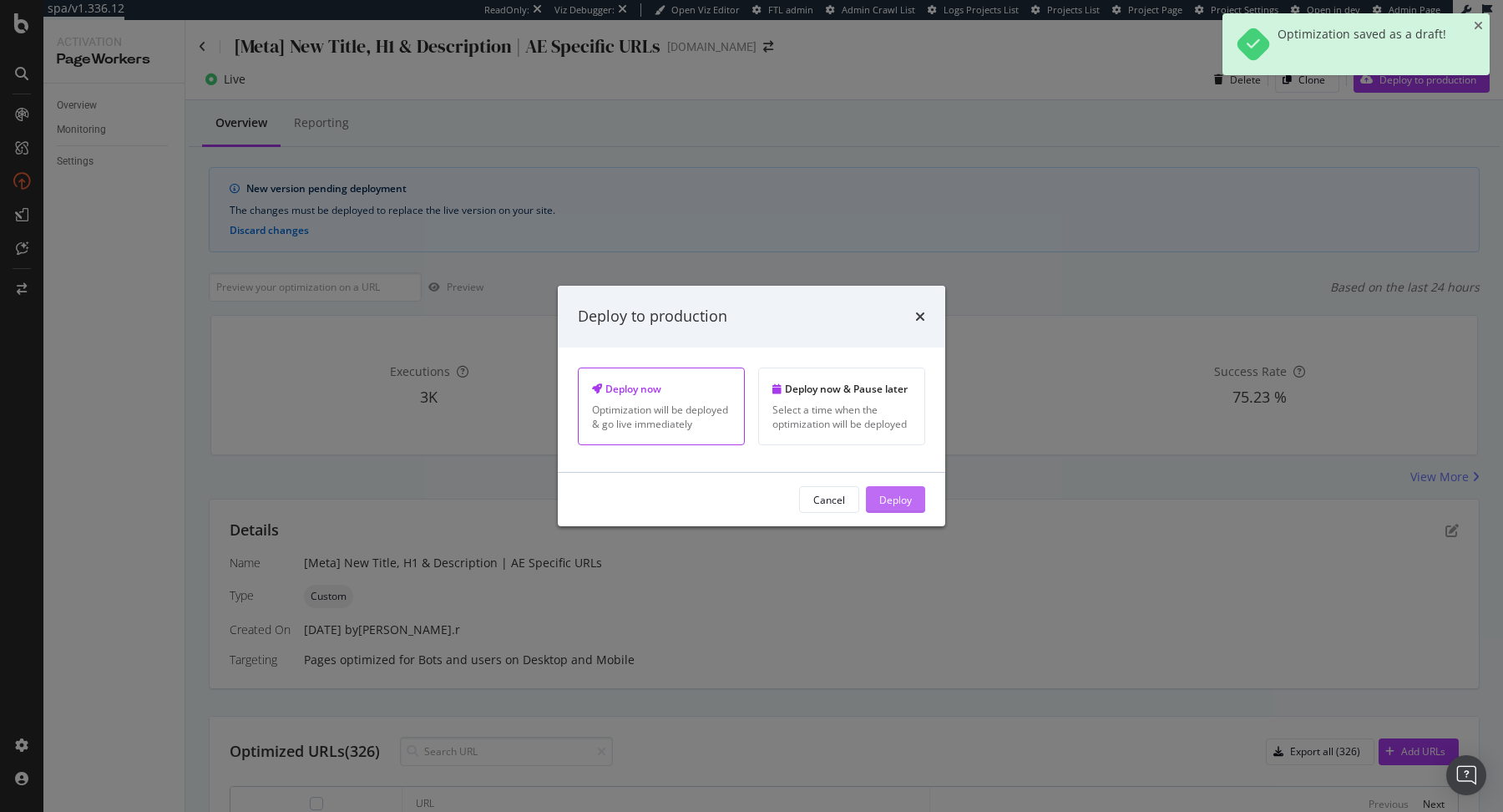
click at [912, 502] on button "Deploy" at bounding box center [896, 499] width 60 height 27
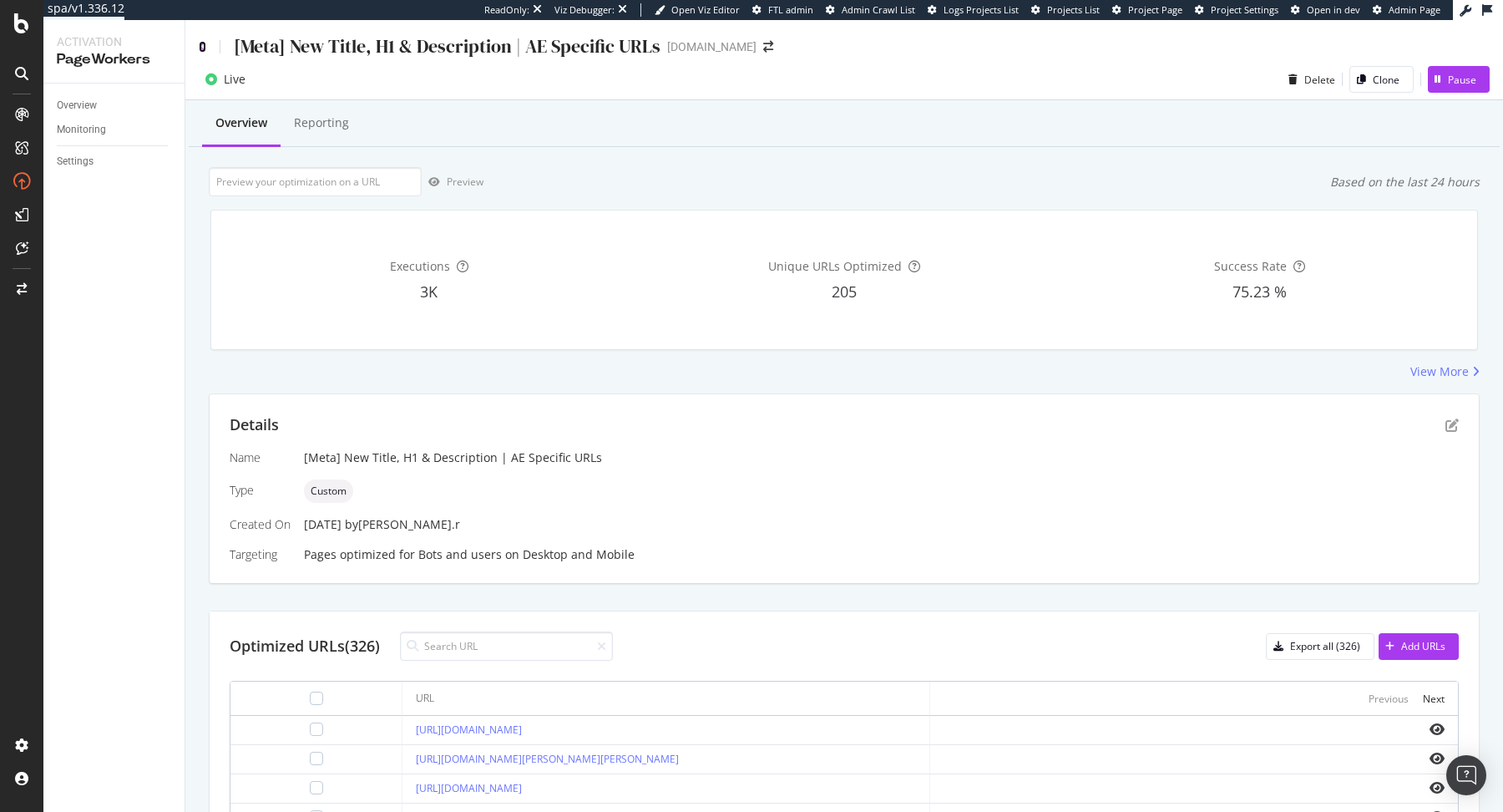
click at [201, 48] on icon at bounding box center [202, 47] width 7 height 12
